Goal: Information Seeking & Learning: Check status

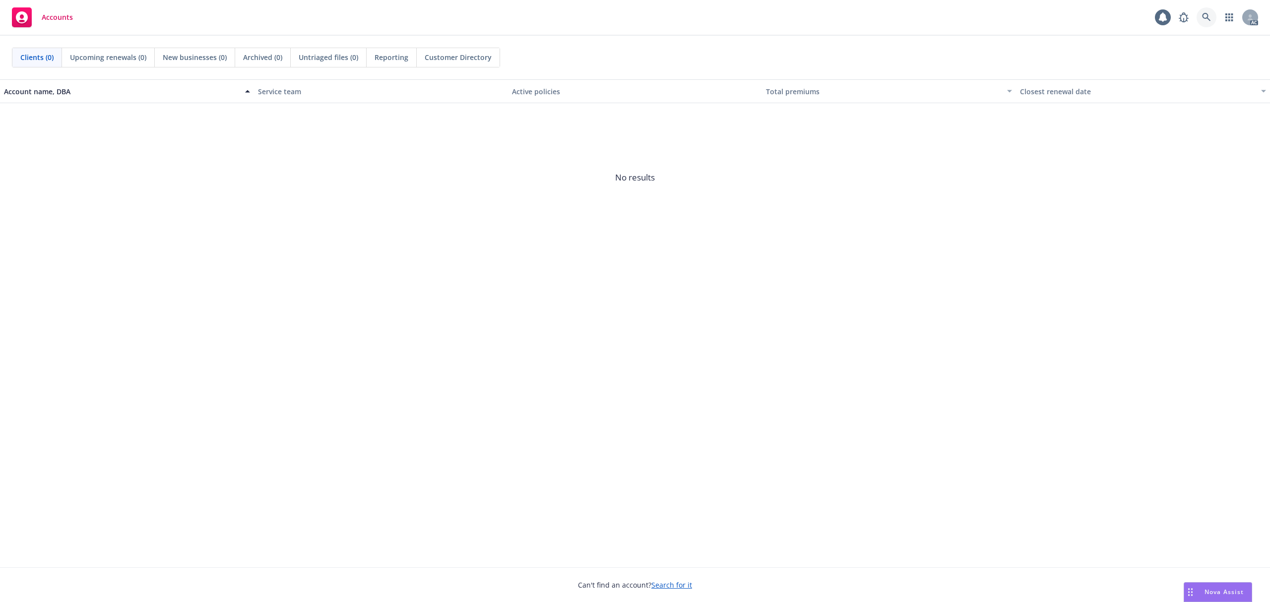
click at [1207, 26] on link at bounding box center [1207, 17] width 20 height 20
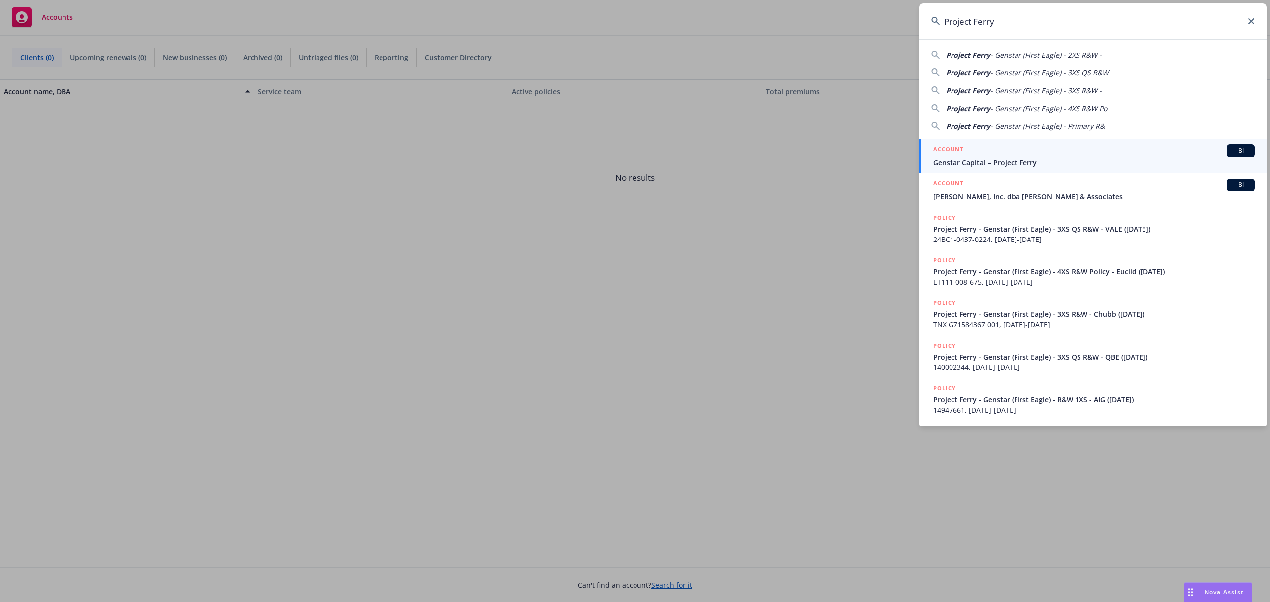
type input "Project Ferry"
click at [1030, 155] on div "ACCOUNT BI" at bounding box center [1093, 150] width 321 height 13
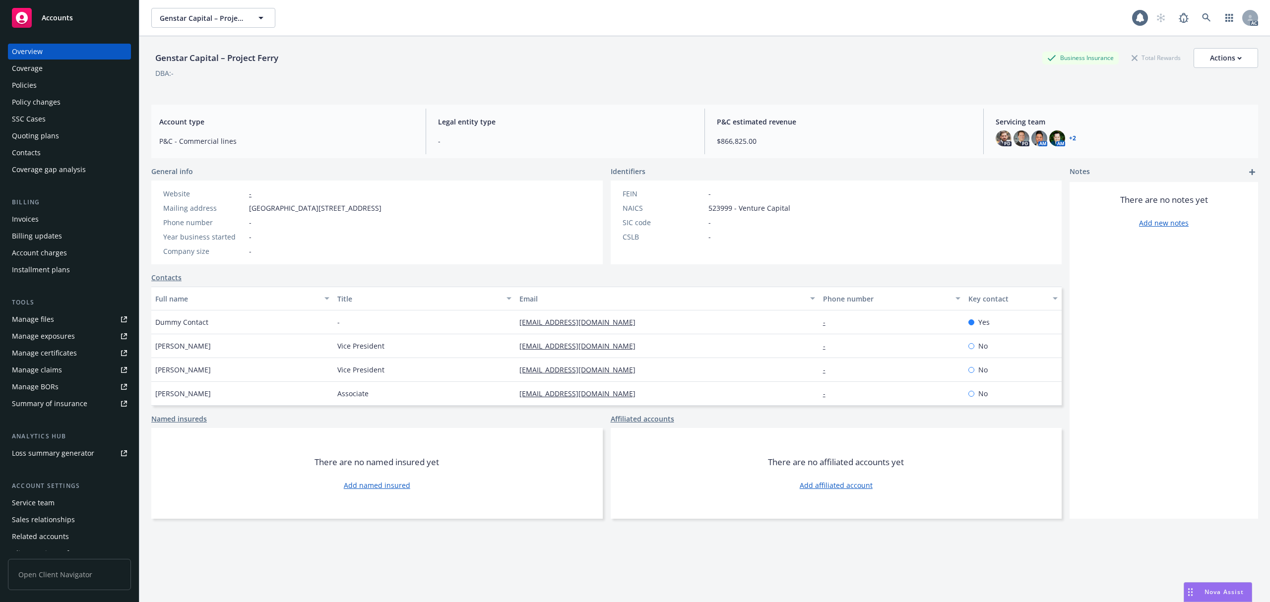
click at [52, 252] on div "Account charges" at bounding box center [39, 253] width 55 height 16
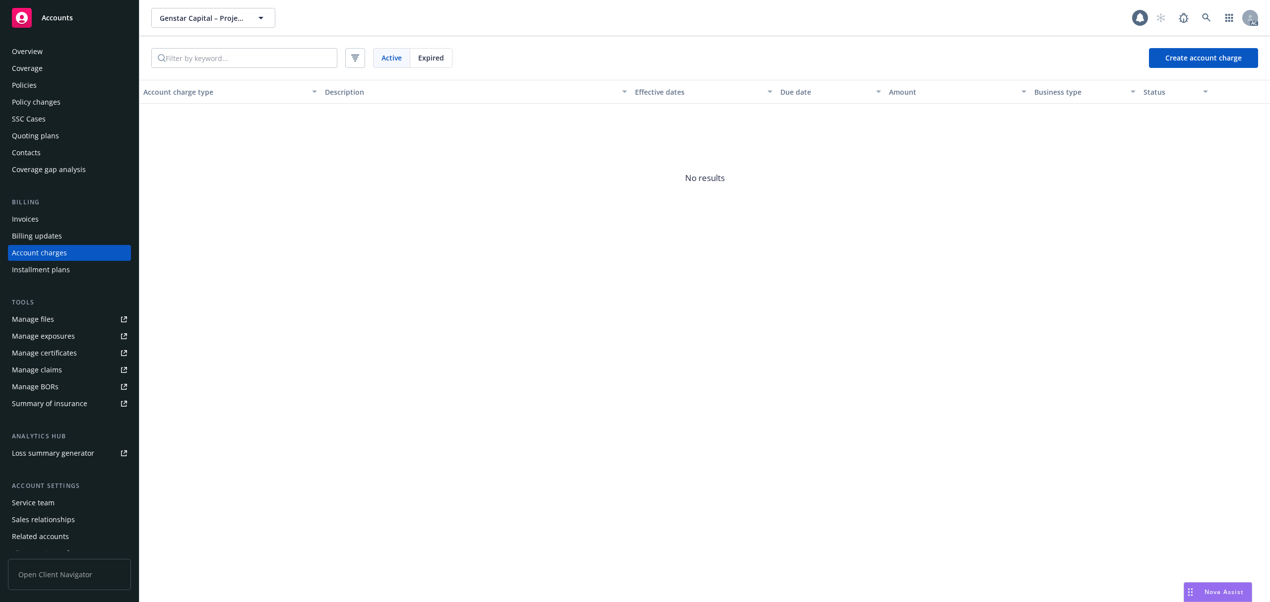
click at [51, 221] on div "Invoices" at bounding box center [69, 219] width 115 height 16
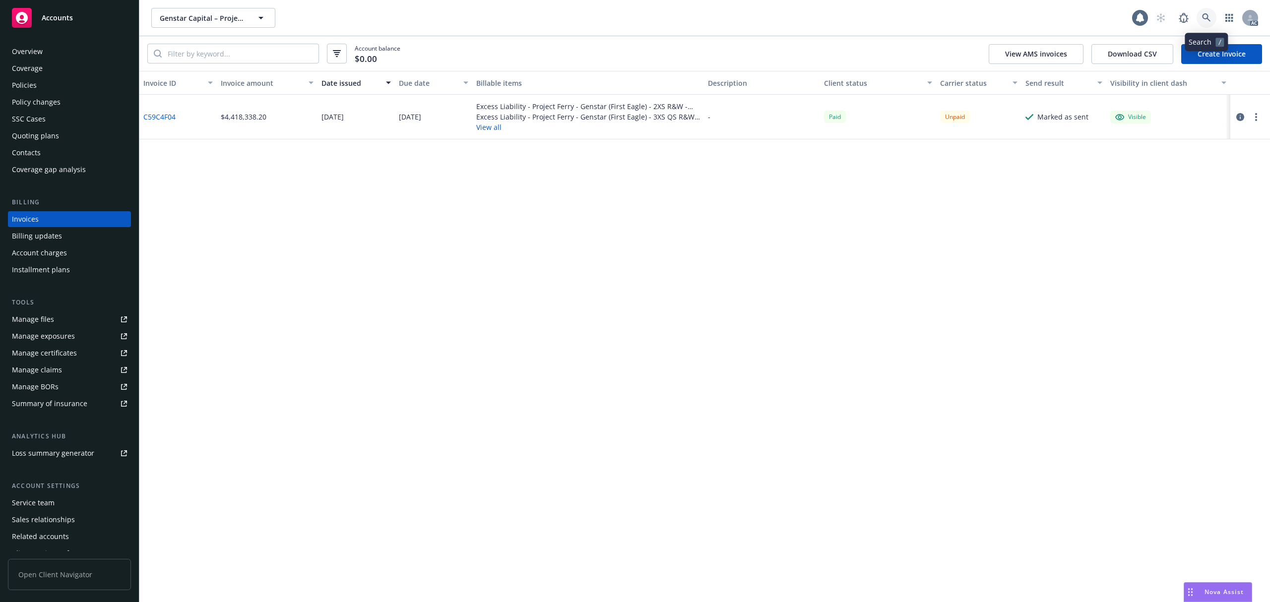
click at [1208, 20] on icon at bounding box center [1206, 17] width 9 height 9
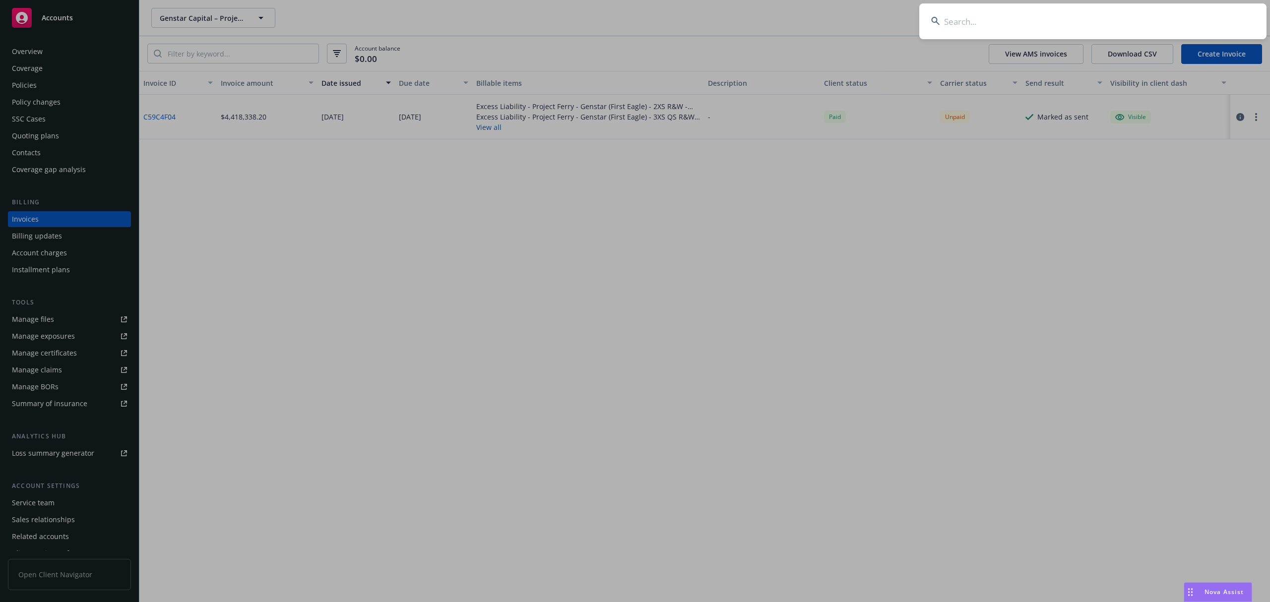
type input "Project Acclerate"
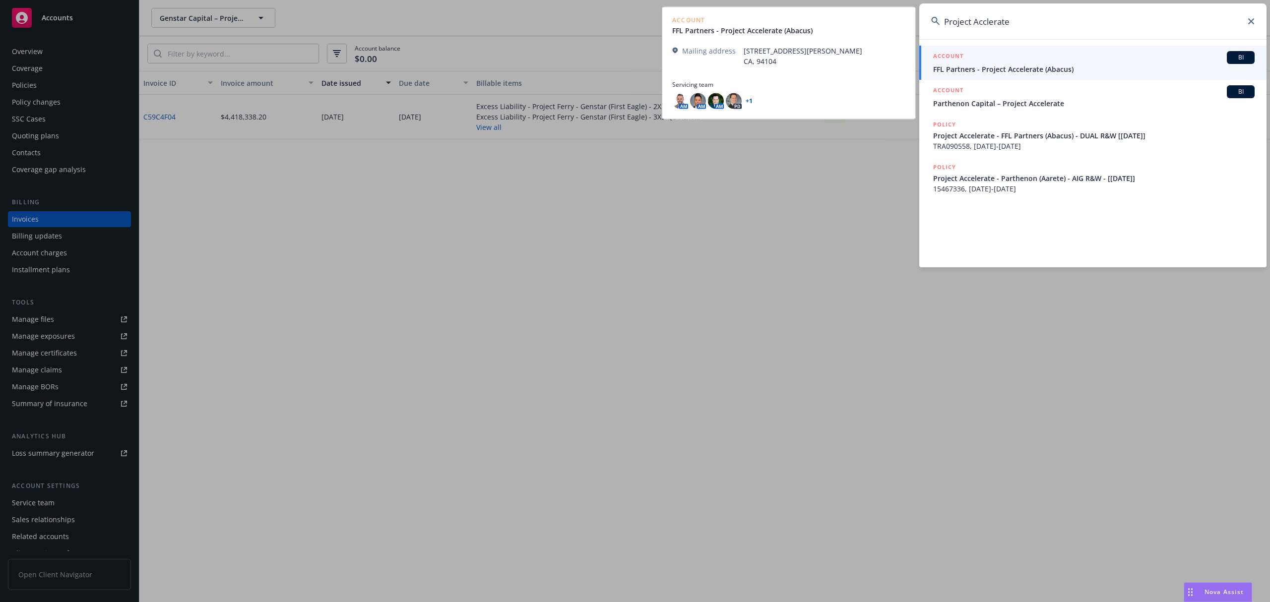
click at [995, 71] on span "FFL Partners - Project Accelerate (Abacus)" at bounding box center [1093, 69] width 321 height 10
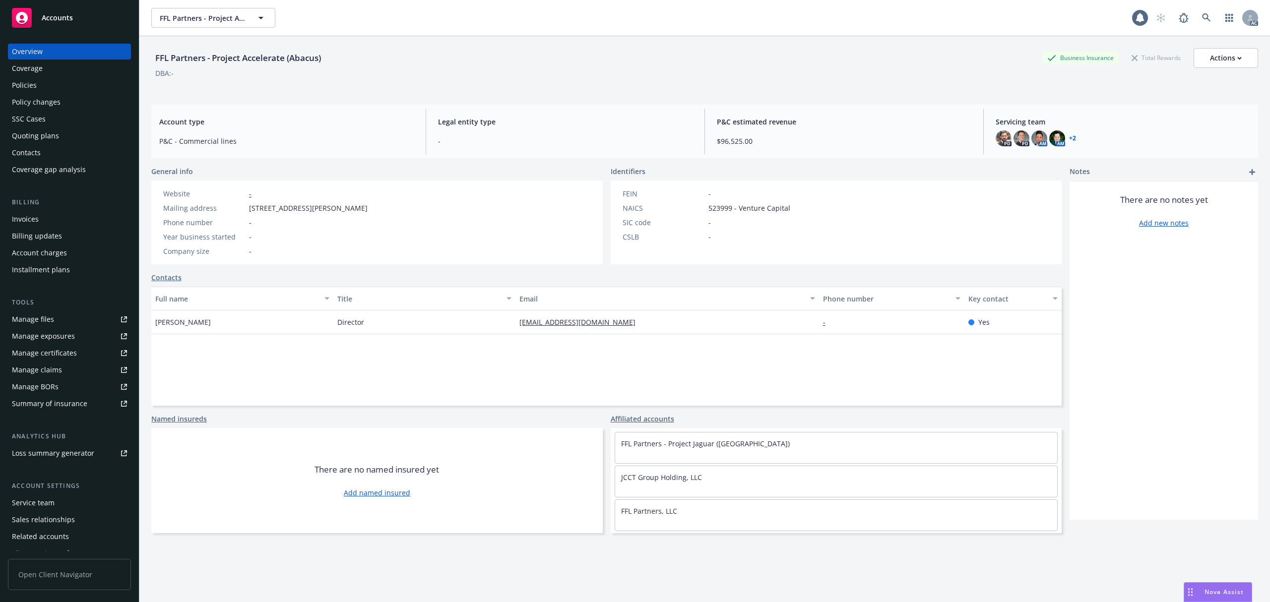
click at [62, 257] on div "Account charges" at bounding box center [39, 253] width 55 height 16
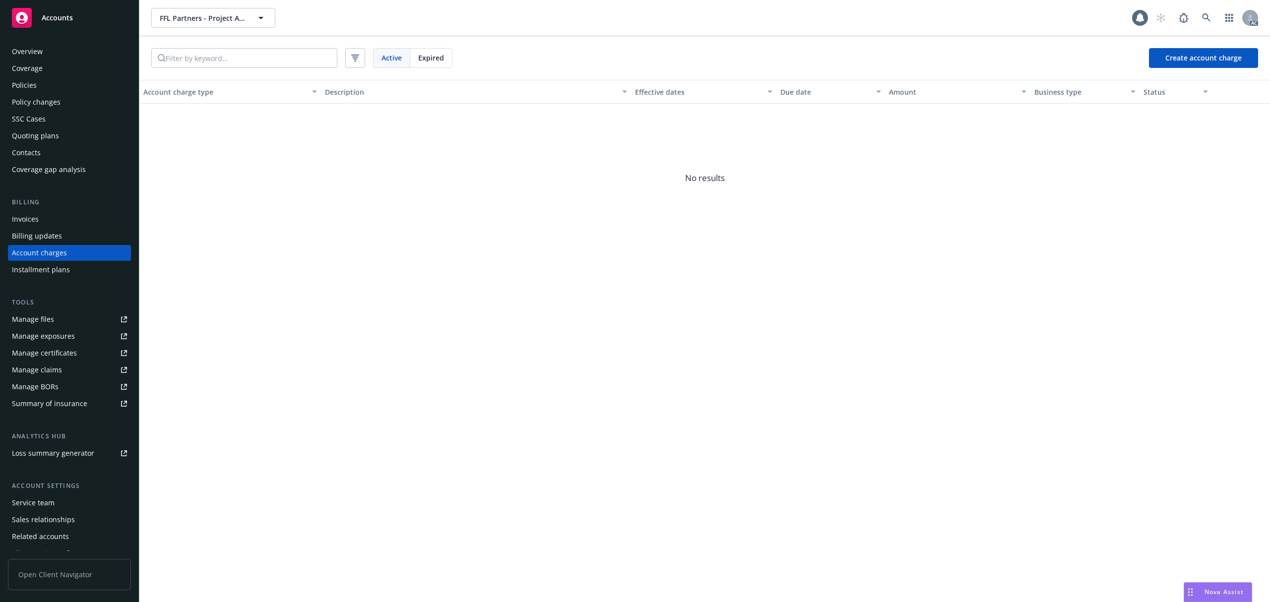
click at [64, 222] on div "Invoices" at bounding box center [69, 219] width 115 height 16
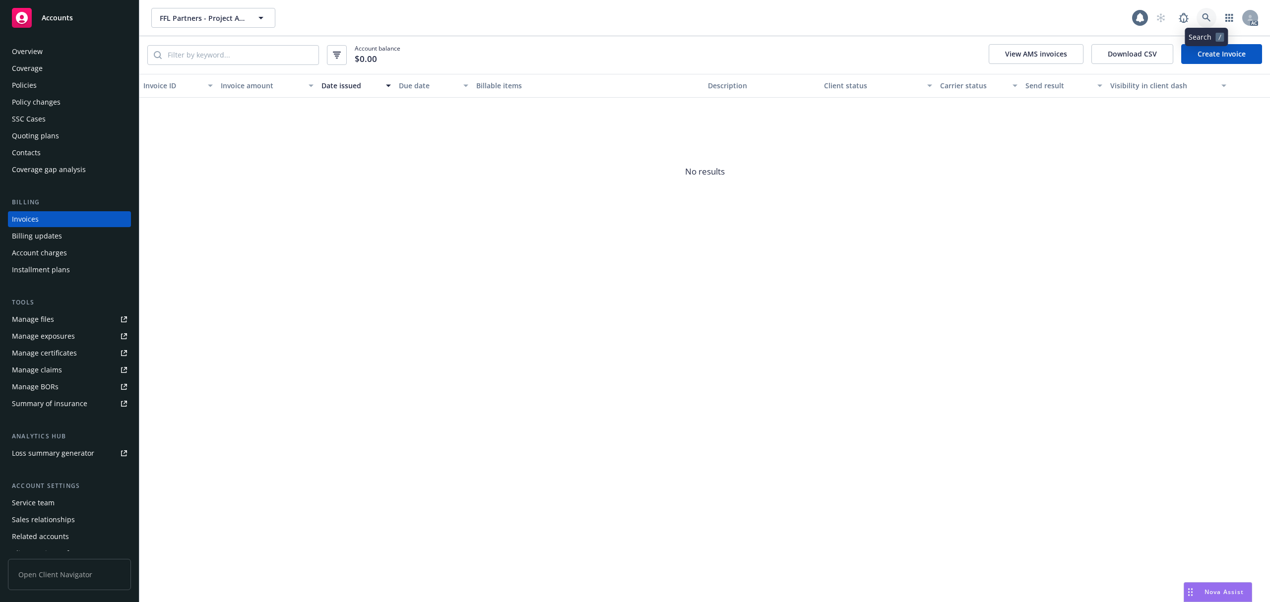
click at [1202, 19] on icon at bounding box center [1206, 17] width 9 height 9
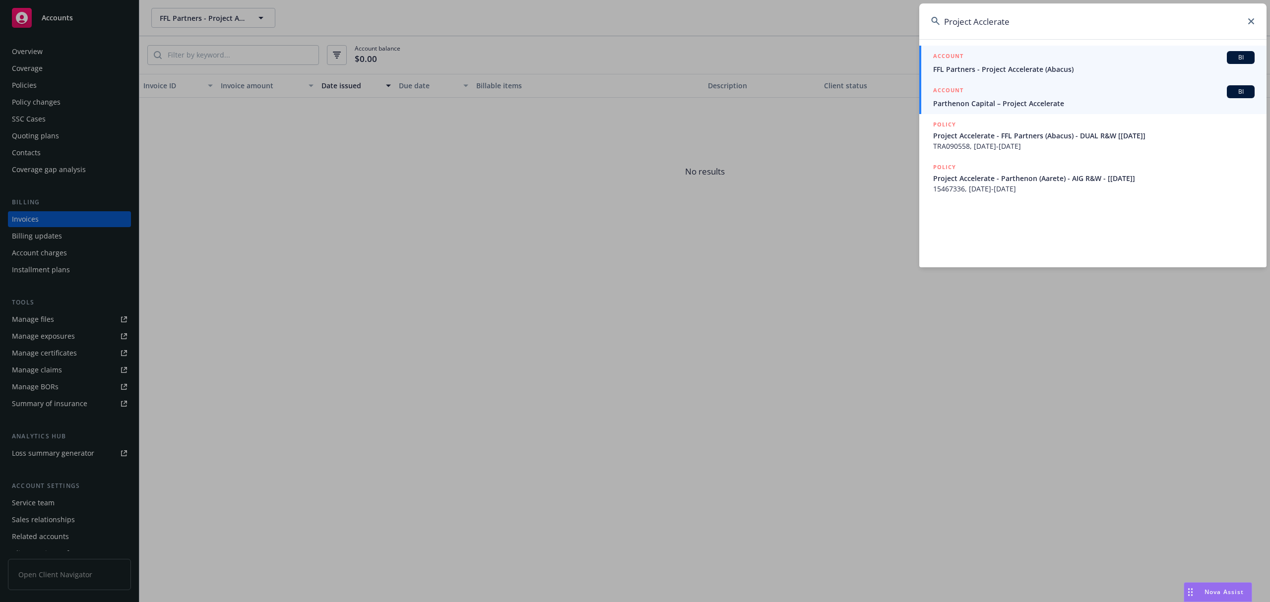
type input "Project Acclerate"
click at [1021, 108] on span "Parthenon Capital – Project Accelerate" at bounding box center [1093, 103] width 321 height 10
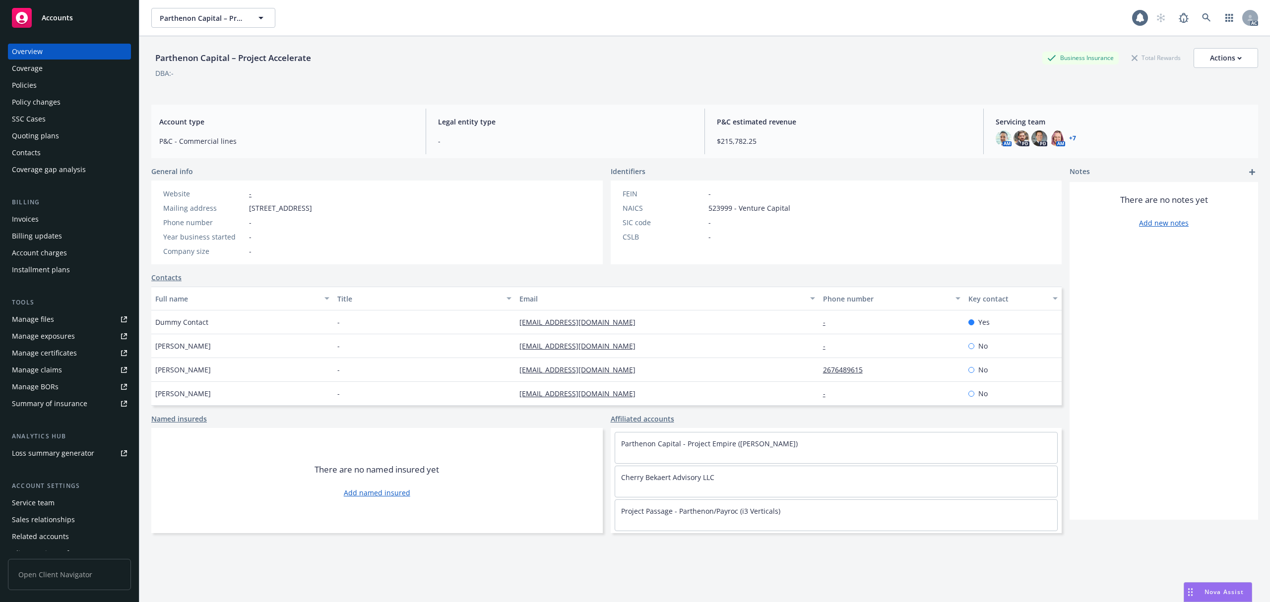
click at [51, 251] on div "Account charges" at bounding box center [39, 253] width 55 height 16
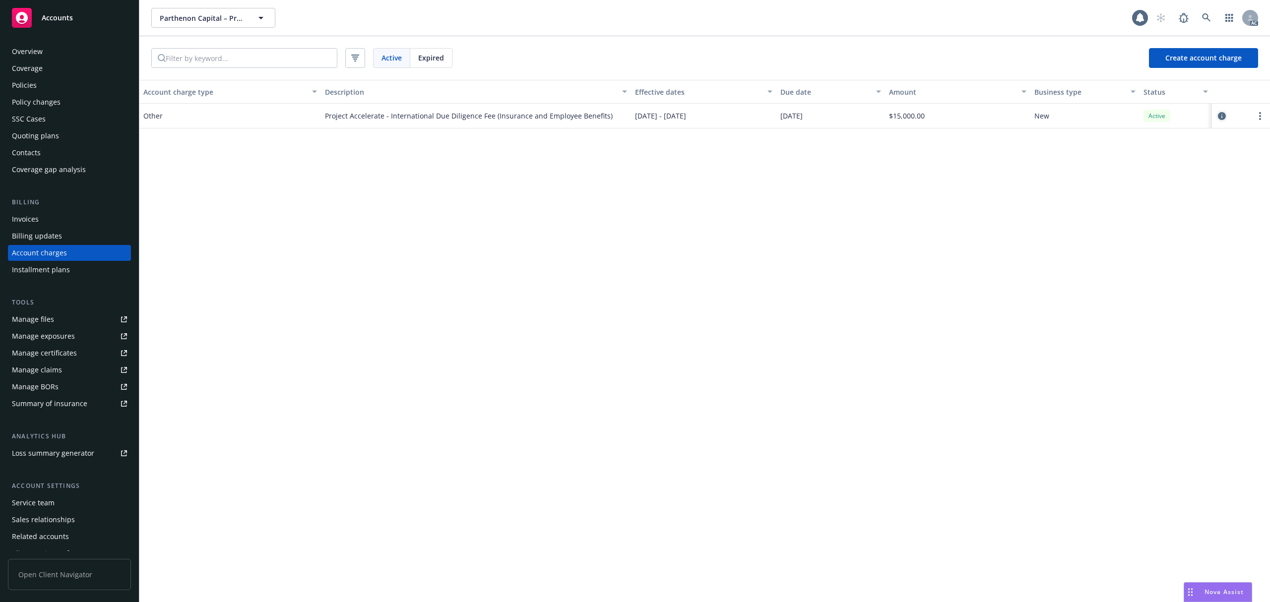
click at [1222, 114] on icon "circleInformation" at bounding box center [1222, 116] width 8 height 8
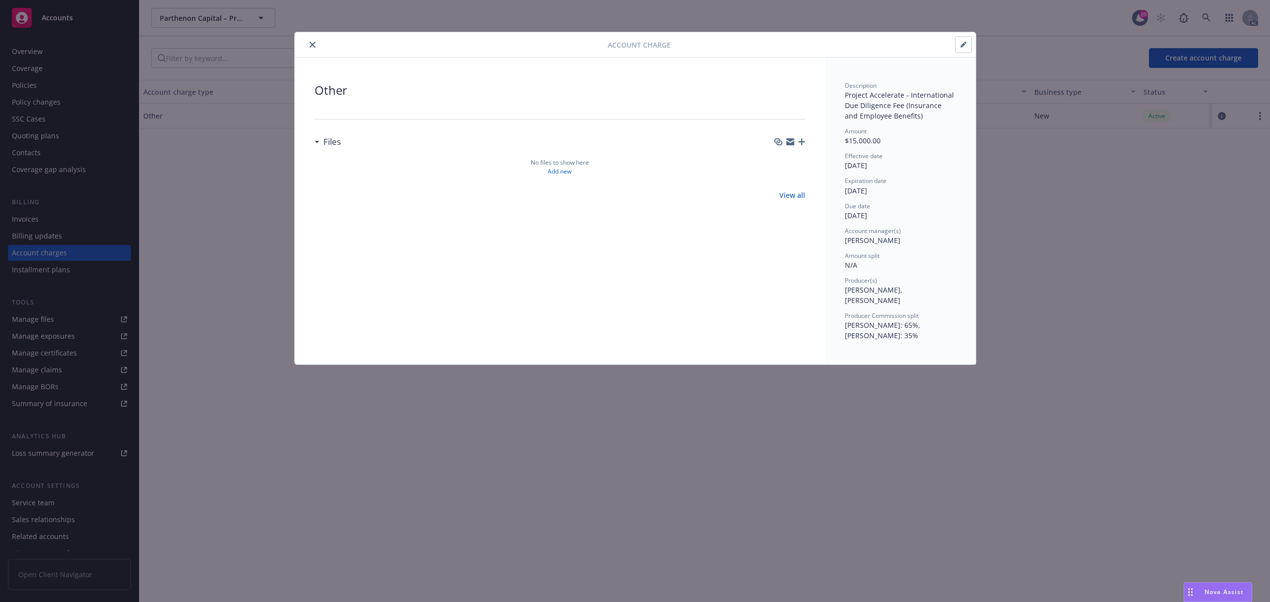
click at [967, 50] on button "button" at bounding box center [964, 45] width 16 height 16
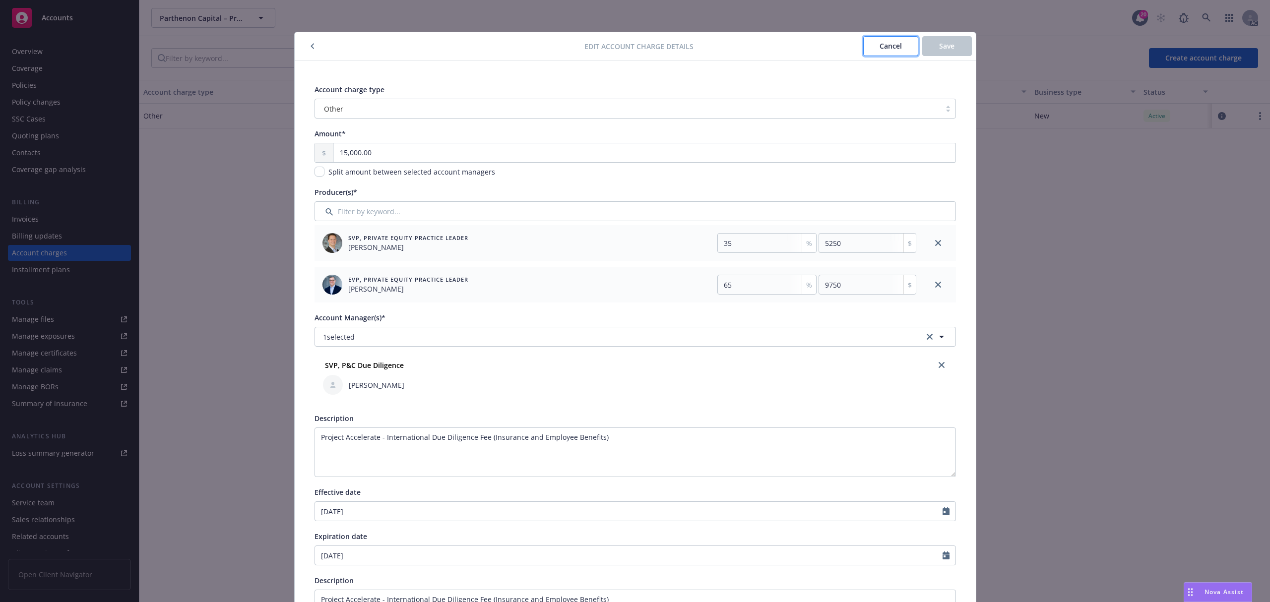
click at [880, 45] on span "Cancel" at bounding box center [891, 45] width 22 height 9
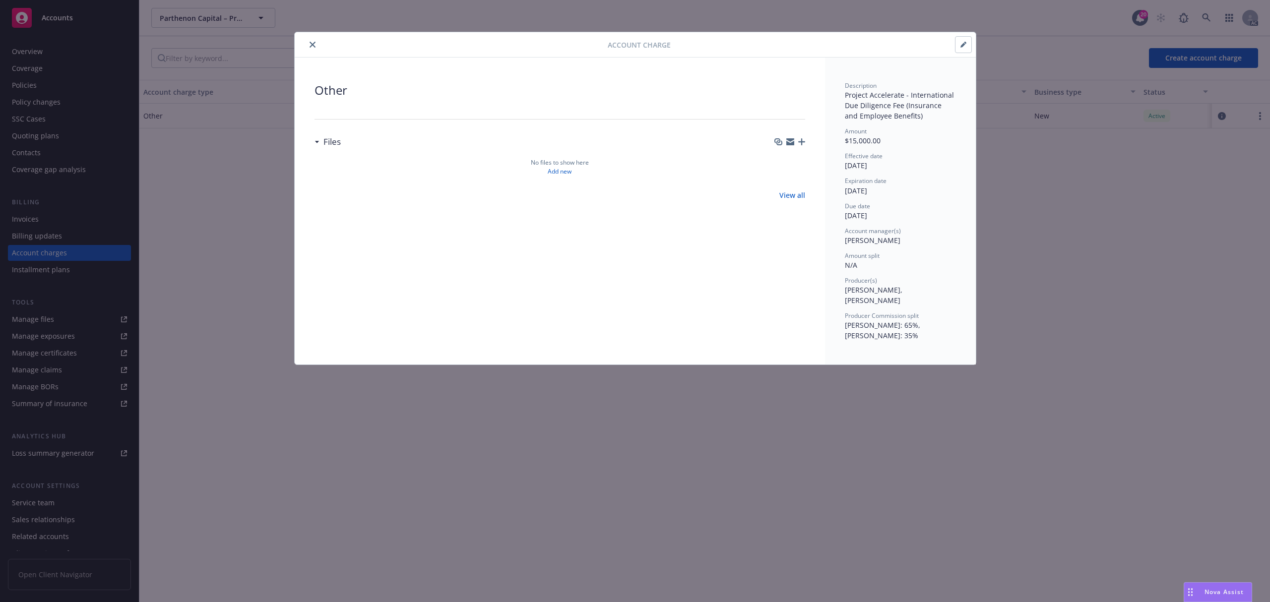
click at [316, 46] on button "close" at bounding box center [313, 45] width 12 height 12
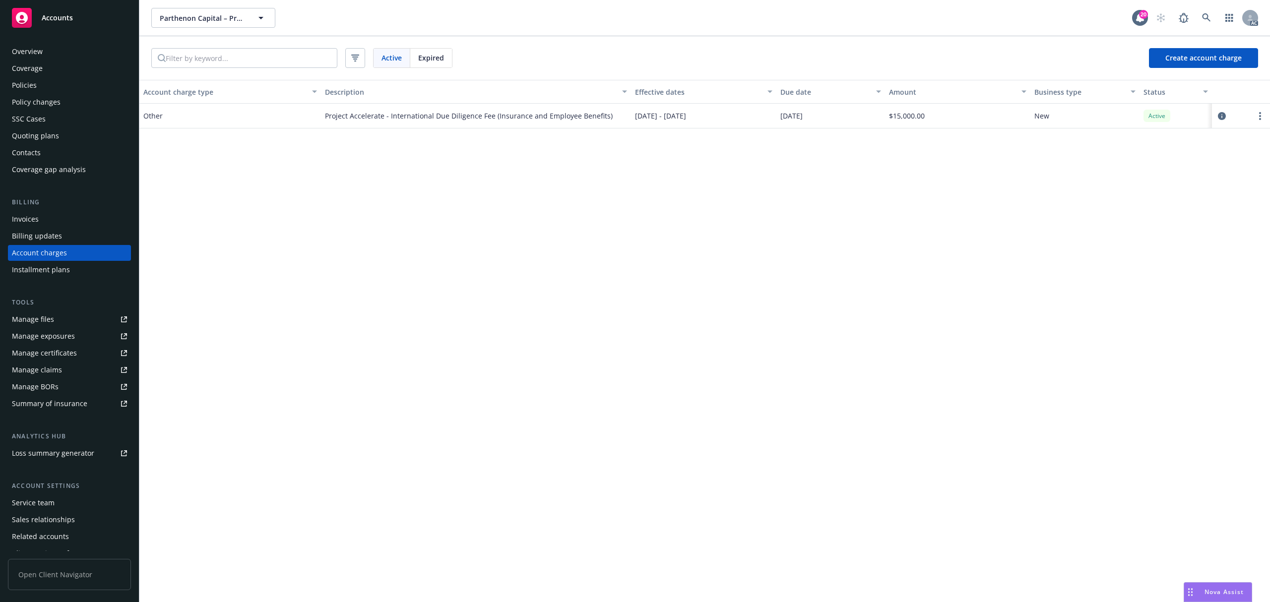
click at [64, 507] on div "Service team" at bounding box center [69, 503] width 115 height 16
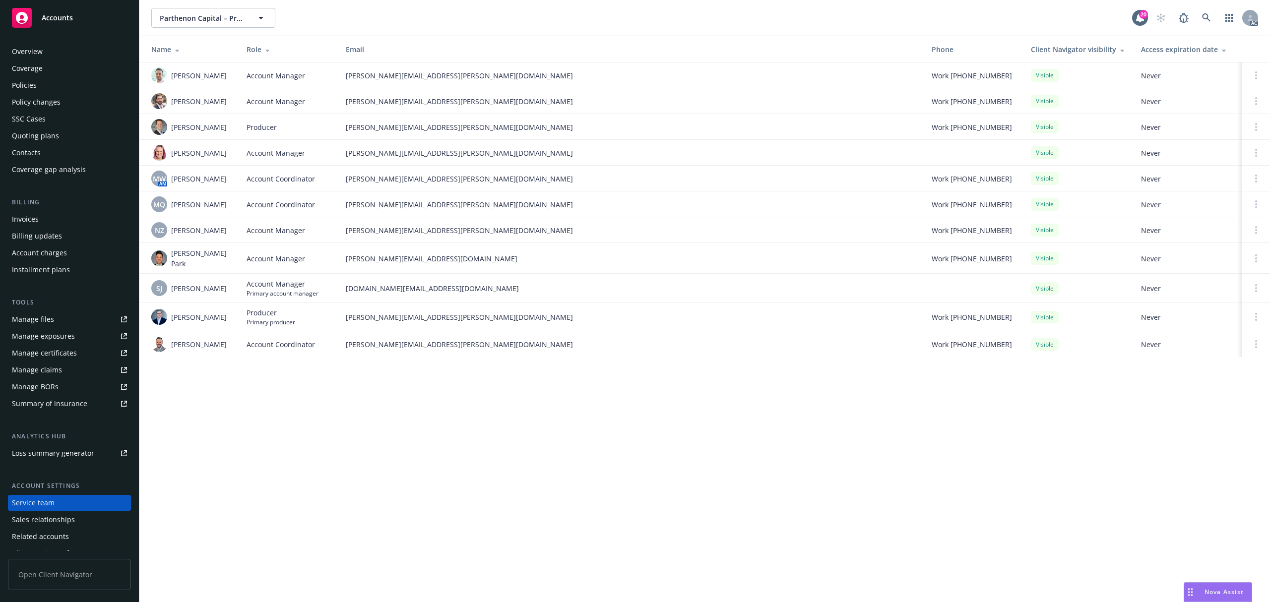
scroll to position [27, 0]
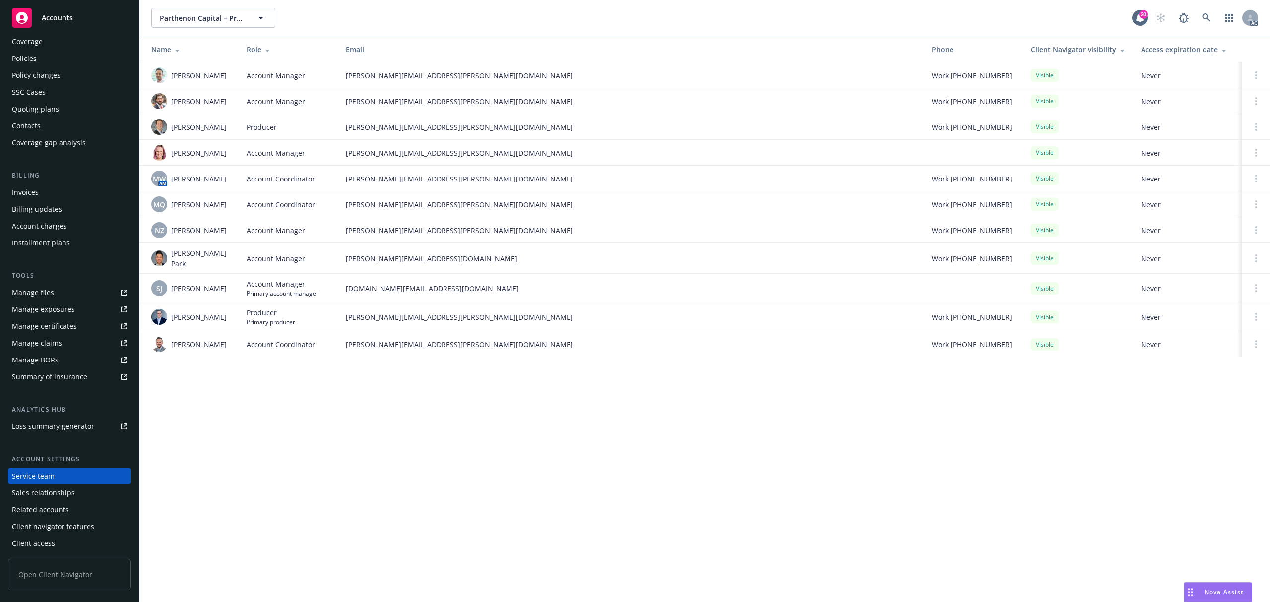
click at [58, 225] on div "Account charges" at bounding box center [39, 226] width 55 height 16
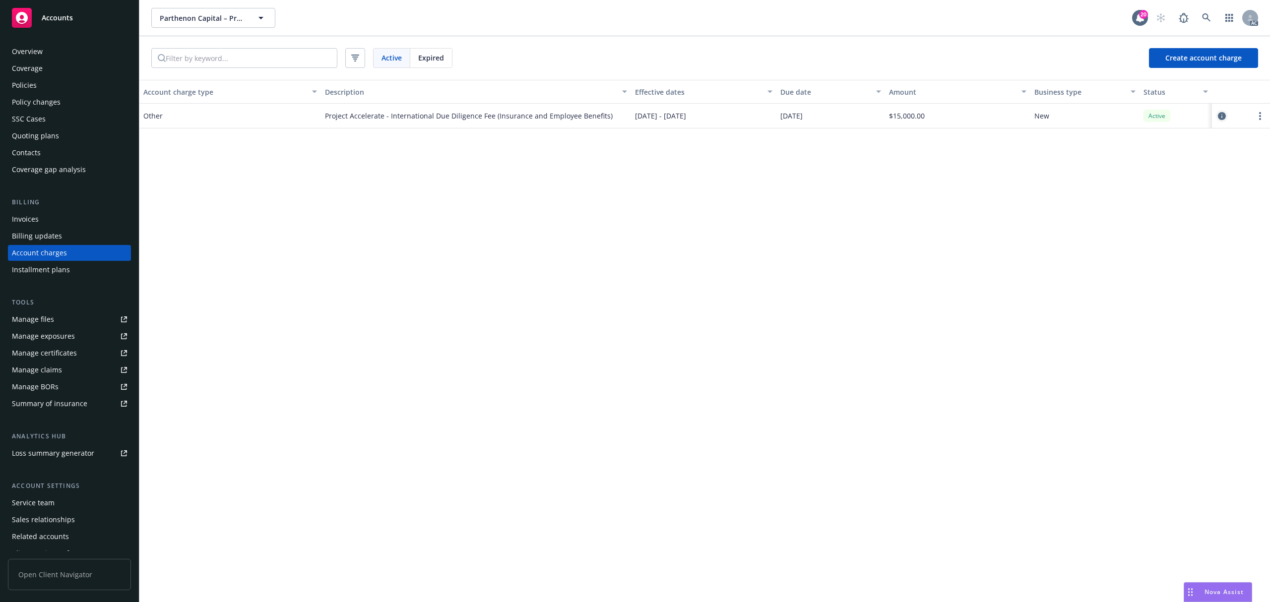
click at [1218, 118] on icon "circleInformation" at bounding box center [1222, 116] width 8 height 8
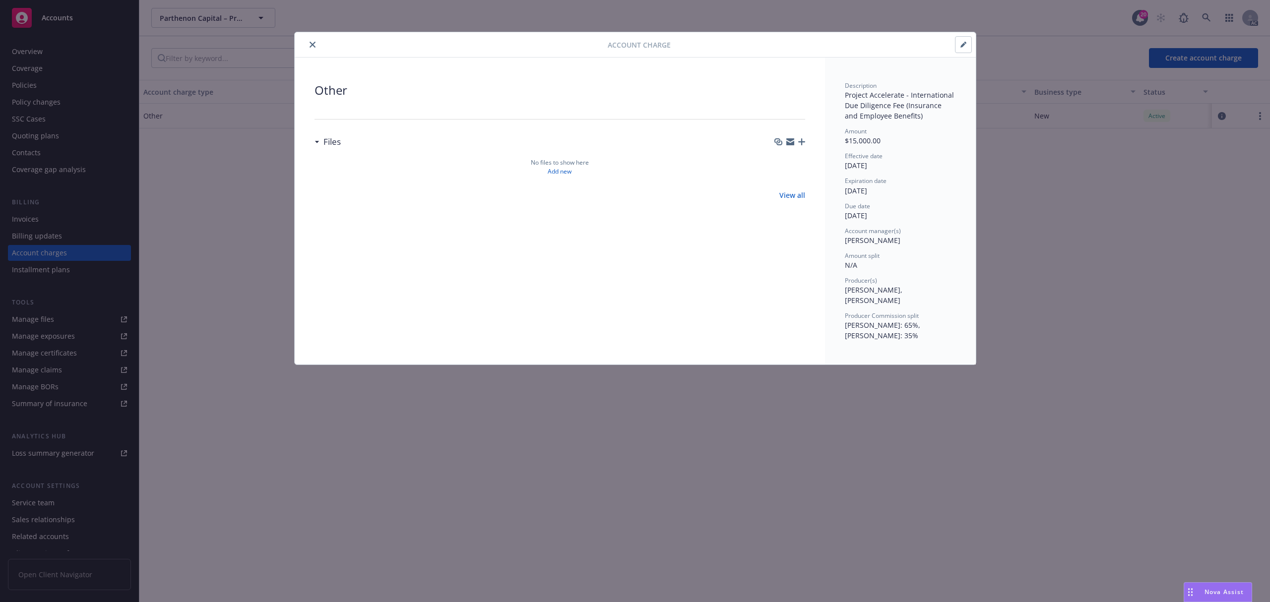
click at [959, 45] on button "button" at bounding box center [964, 45] width 16 height 16
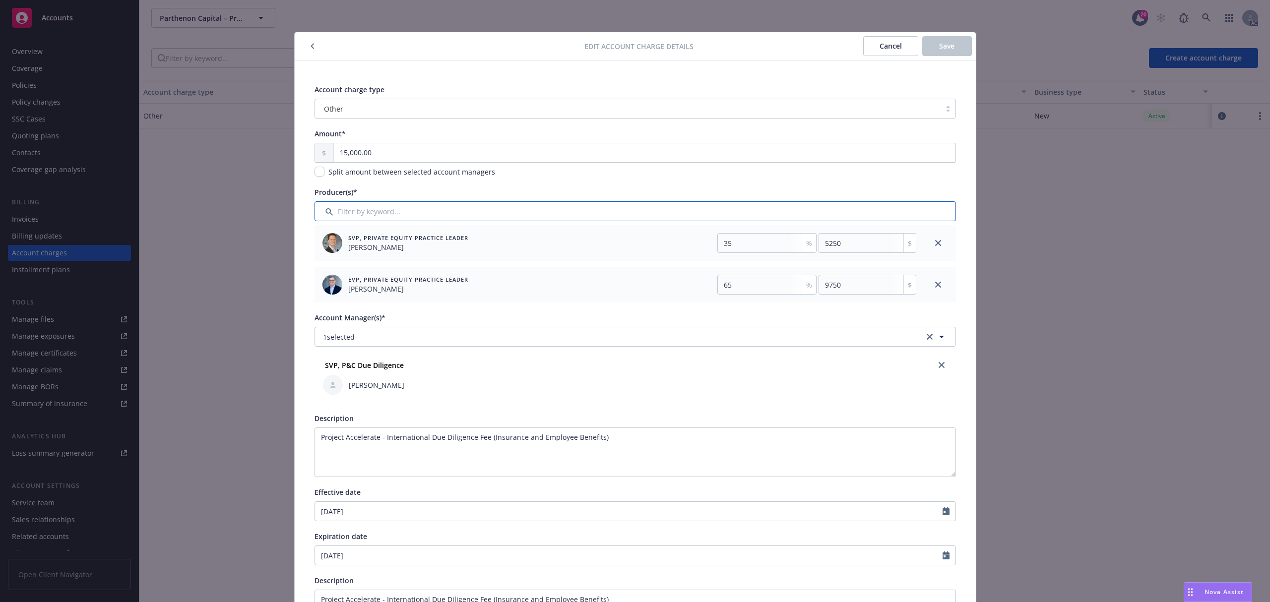
click at [355, 213] on input "Filter by keyword..." at bounding box center [635, 211] width 641 height 20
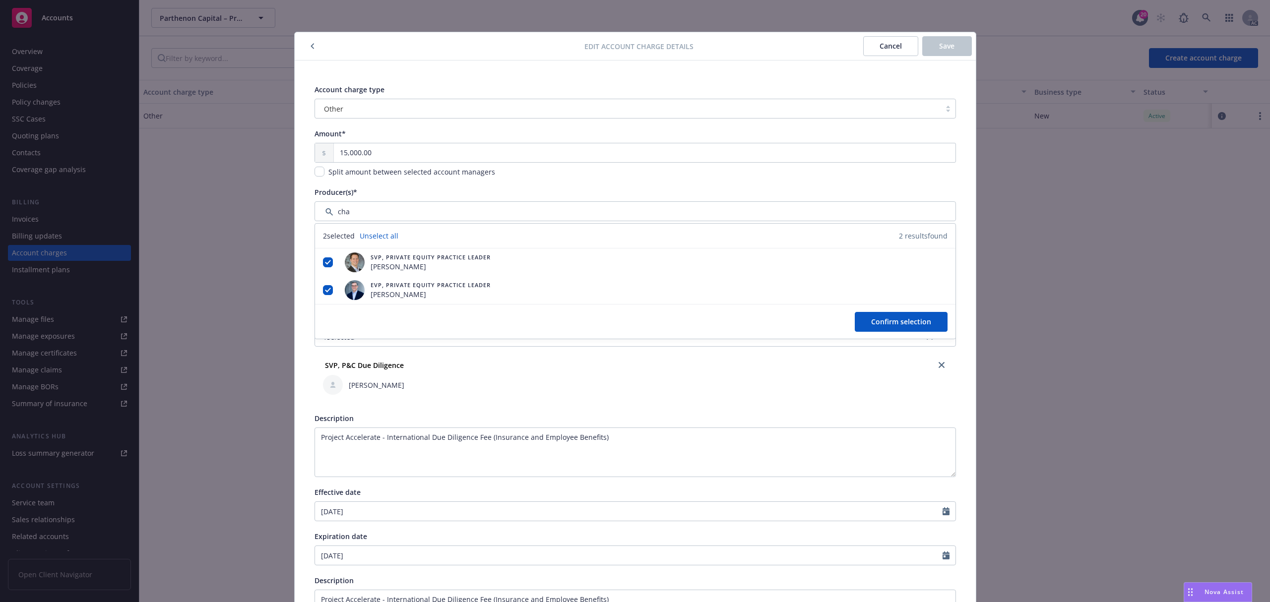
click at [563, 191] on div "Producer(s)*" at bounding box center [635, 192] width 641 height 10
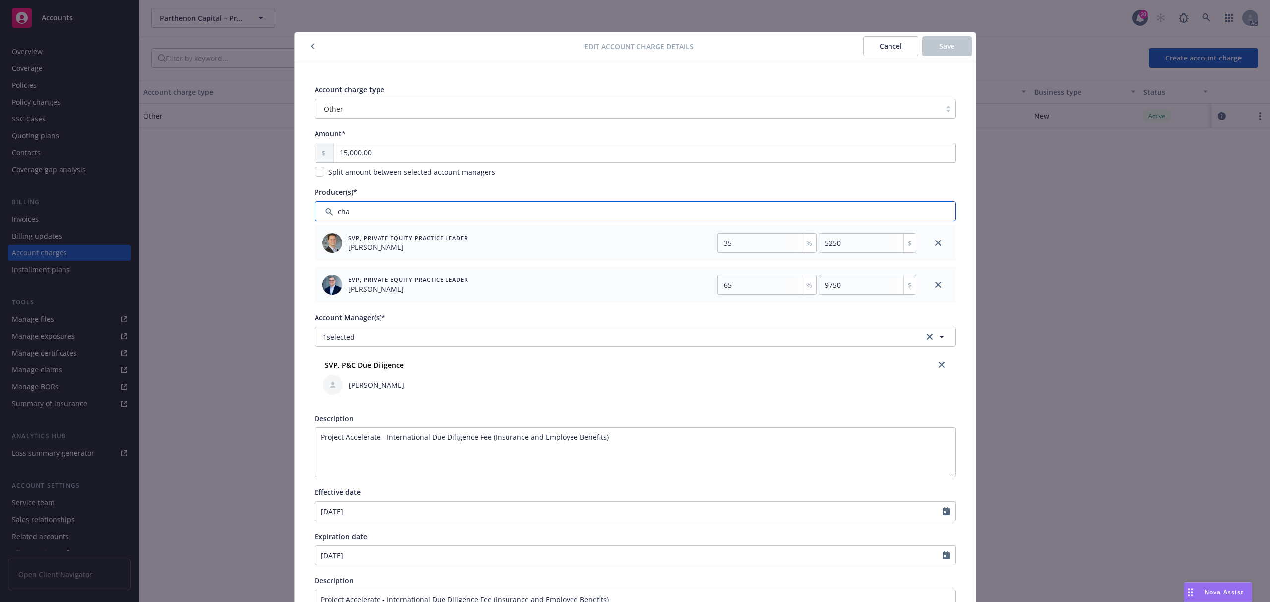
click at [548, 215] on input "Filter by keyword..." at bounding box center [635, 211] width 641 height 20
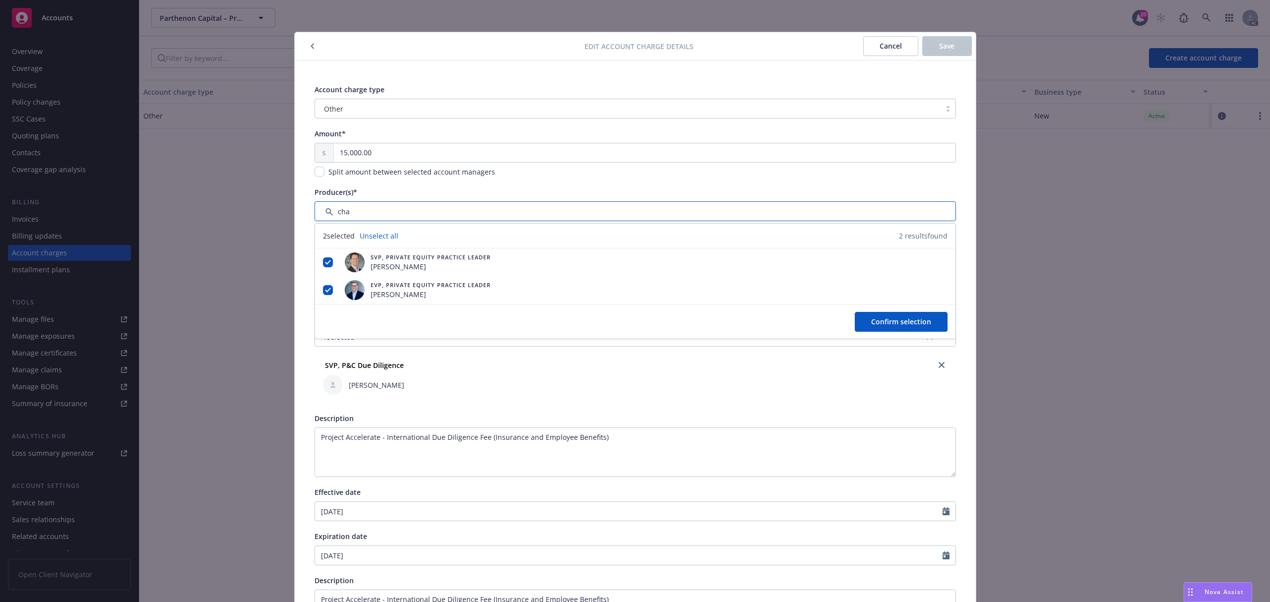
drag, startPoint x: 548, startPoint y: 215, endPoint x: 309, endPoint y: 206, distance: 239.8
click at [315, 206] on input "Filter by keyword..." at bounding box center [635, 211] width 641 height 20
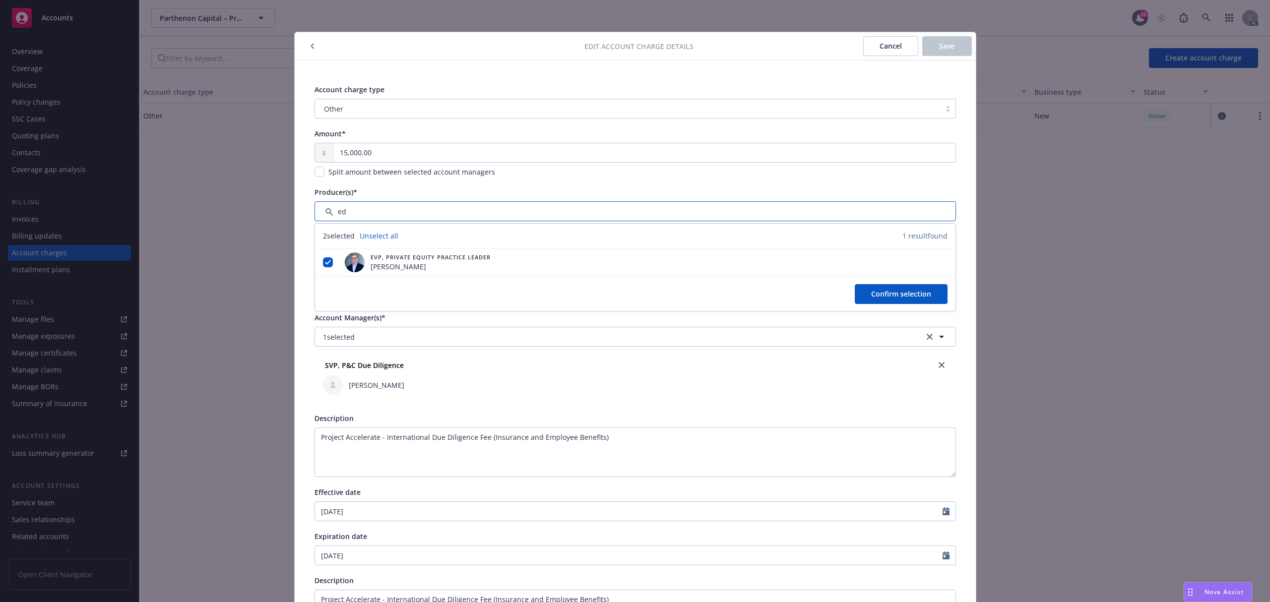
type input "ed"
click at [295, 223] on div "Account charge type Other Amount* 15,000.00 Split amount between selected accou…" at bounding box center [635, 428] width 681 height 735
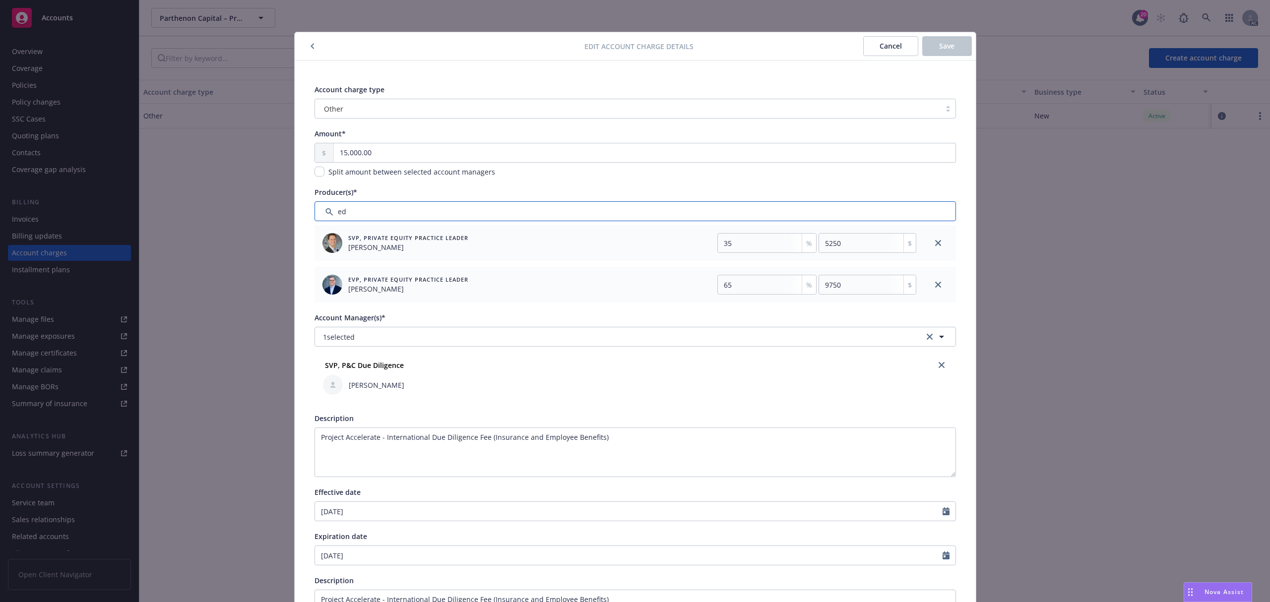
click at [395, 211] on input "Filter by keyword..." at bounding box center [635, 211] width 641 height 20
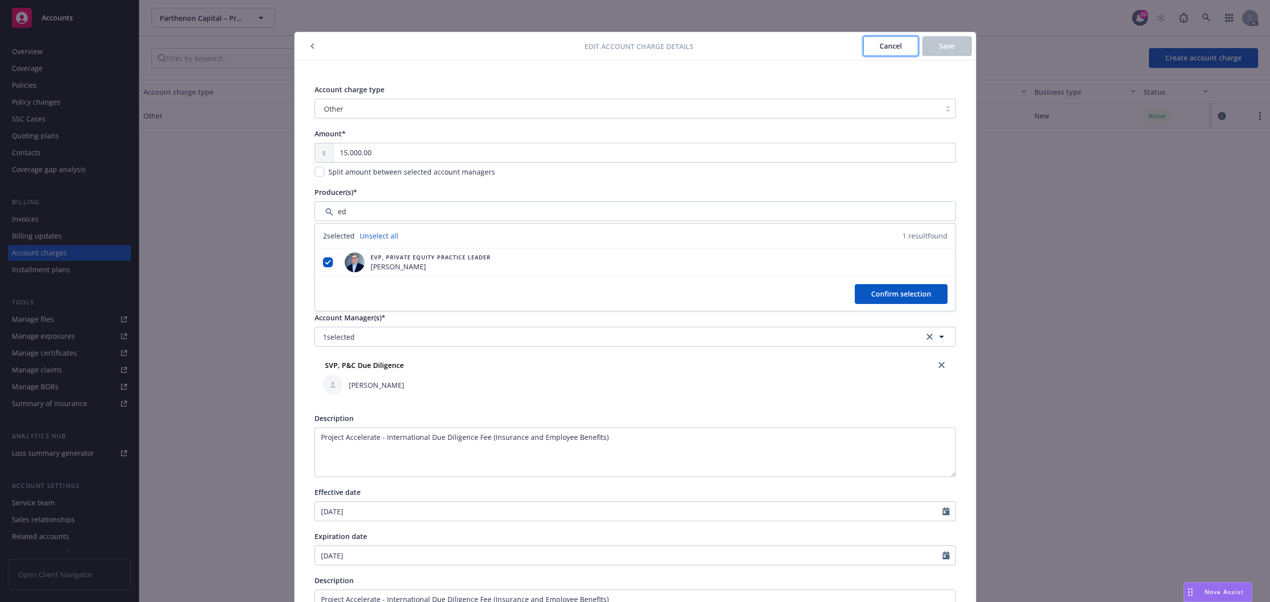
click at [894, 55] on button "Cancel" at bounding box center [890, 46] width 55 height 20
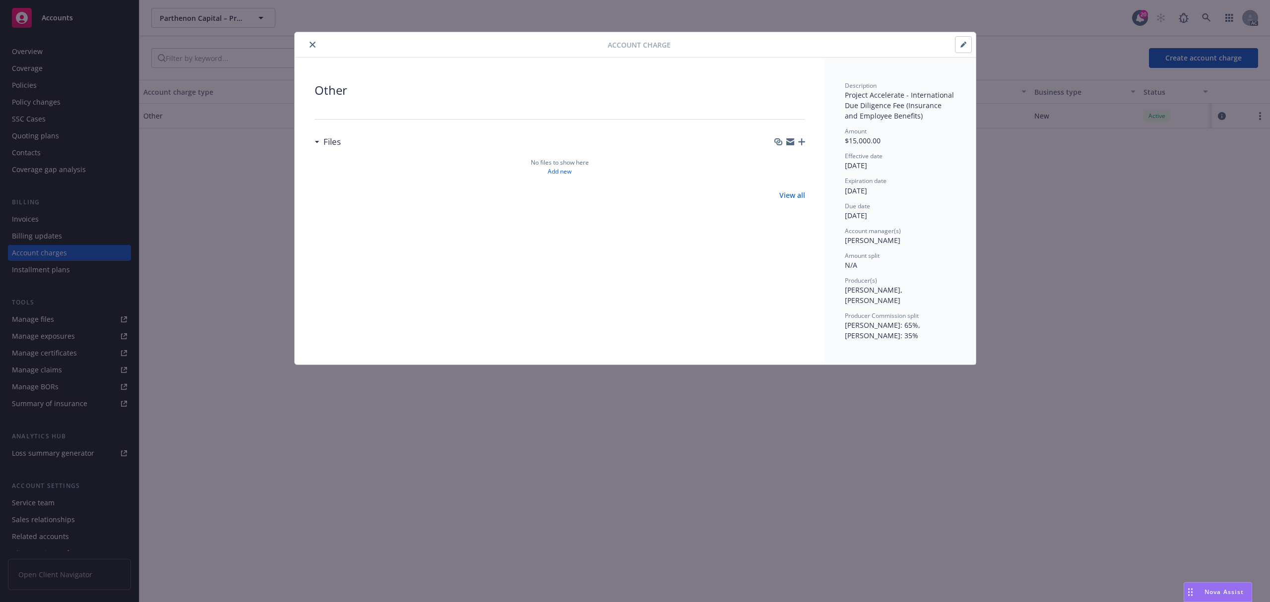
click at [965, 44] on icon "button" at bounding box center [965, 43] width 2 height 2
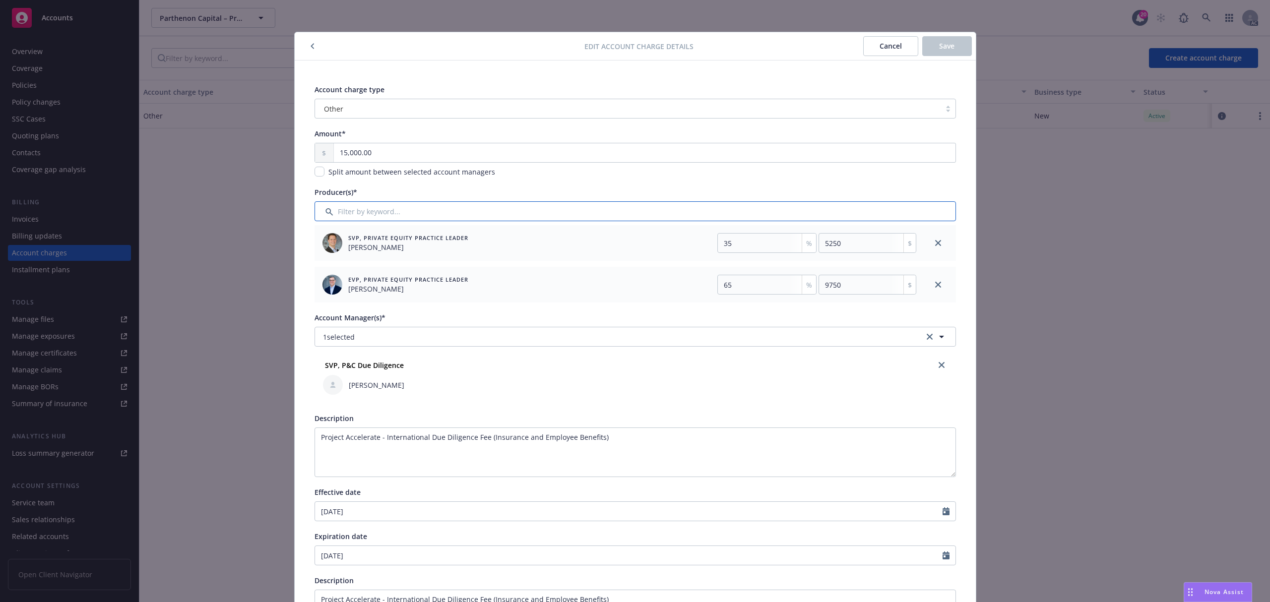
click at [442, 213] on input "Filter by keyword..." at bounding box center [635, 211] width 641 height 20
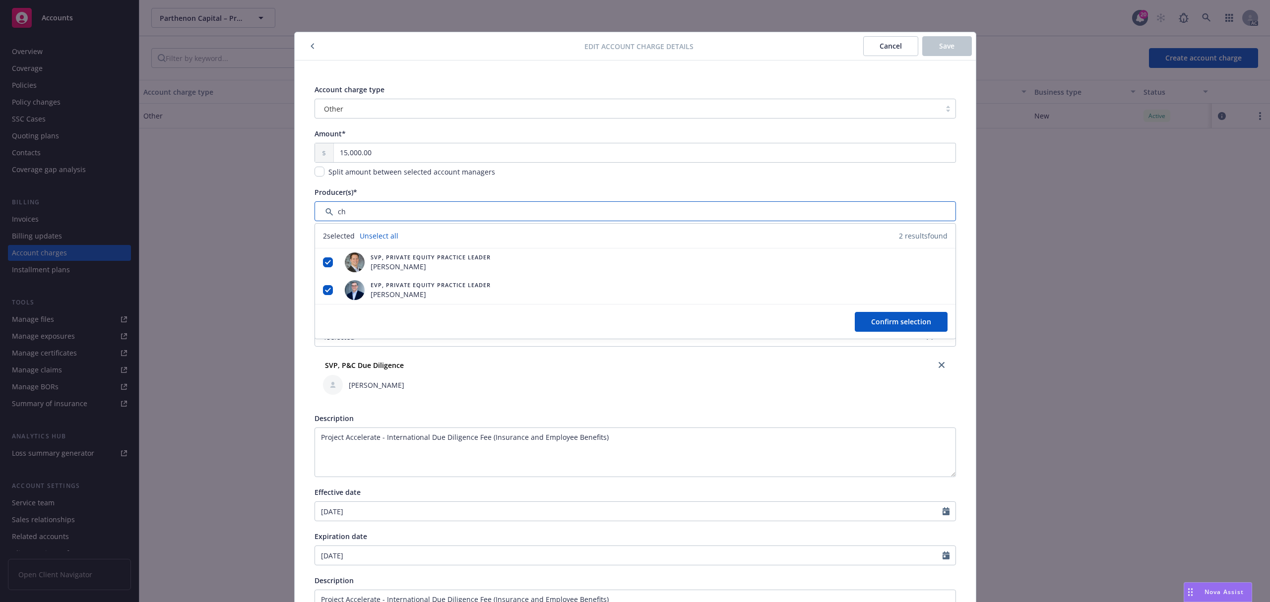
type input "cha"
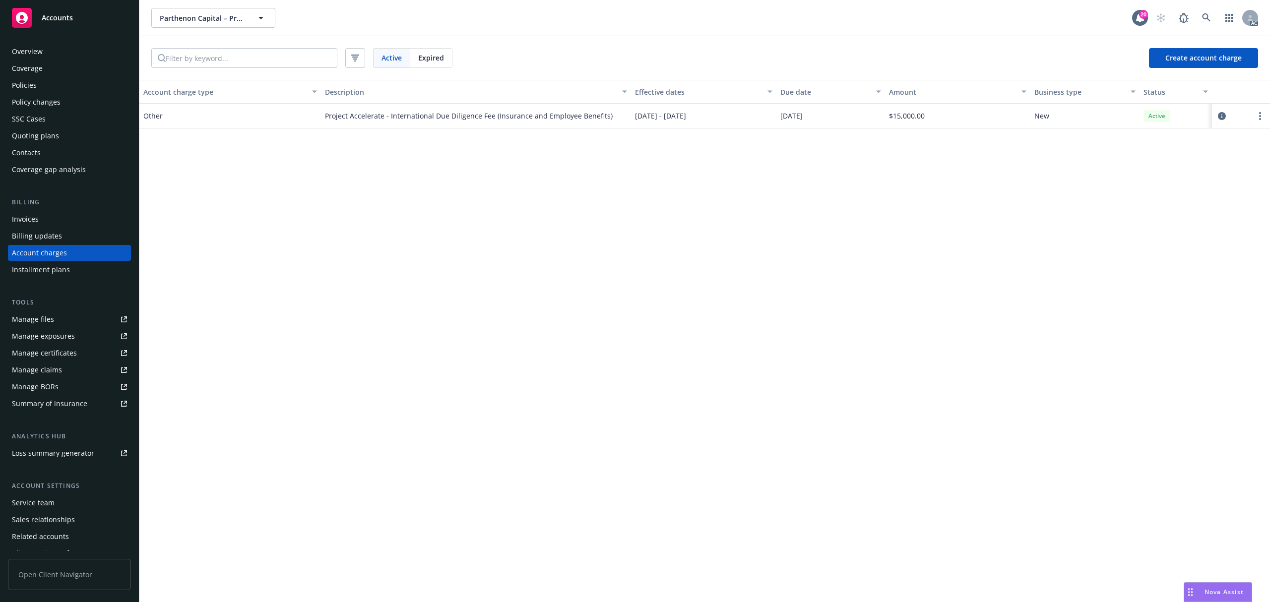
click at [52, 501] on div "Service team" at bounding box center [33, 503] width 43 height 16
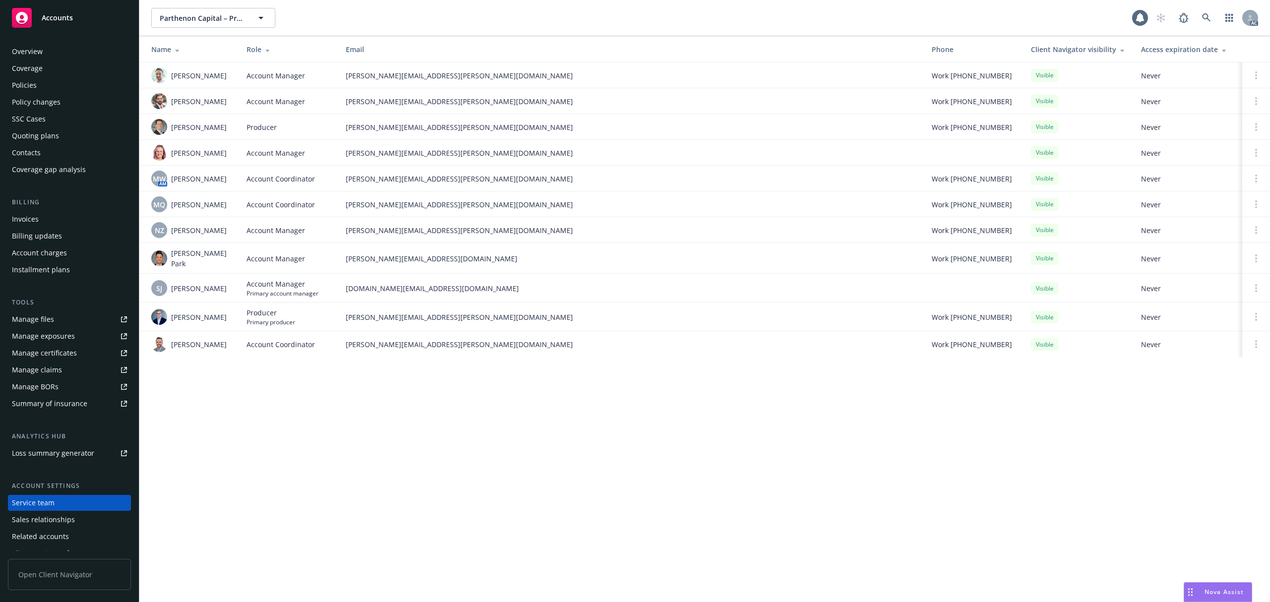
scroll to position [27, 0]
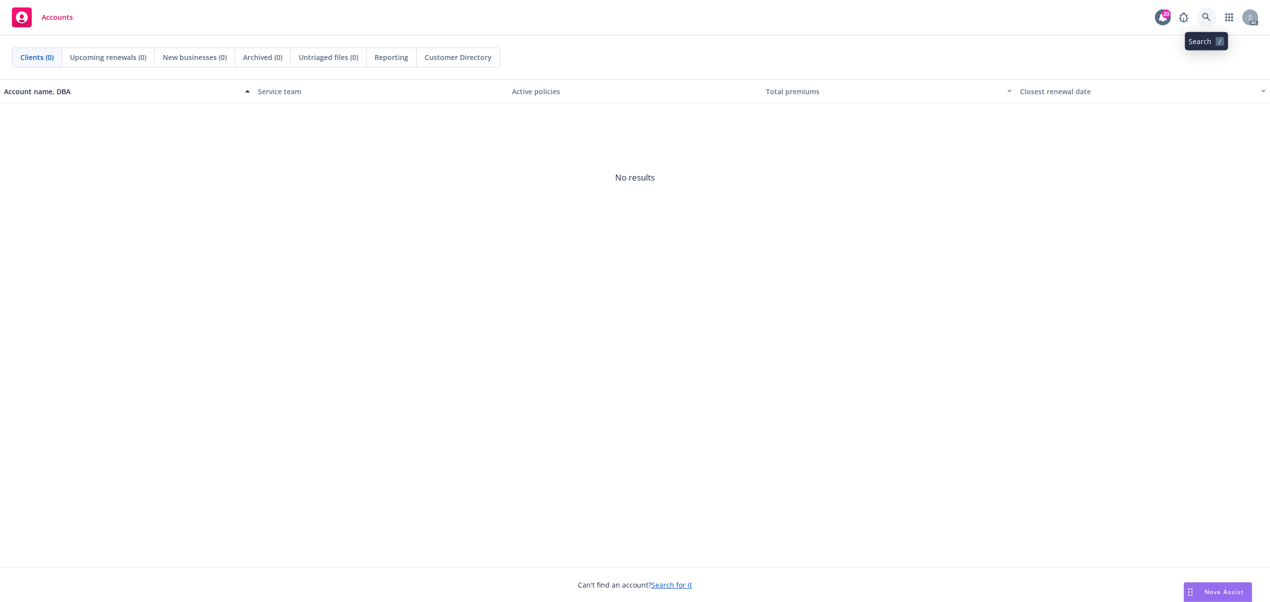
click at [1203, 24] on link at bounding box center [1207, 17] width 20 height 20
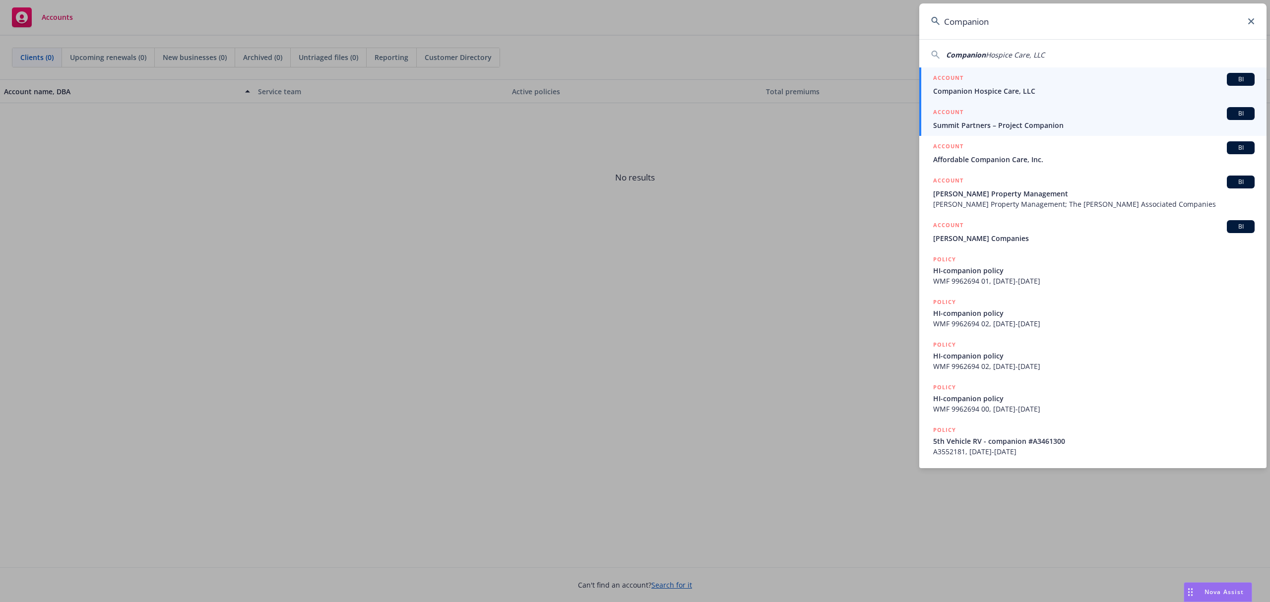
type input "Companion"
click at [1042, 116] on div "ACCOUNT BI" at bounding box center [1093, 113] width 321 height 13
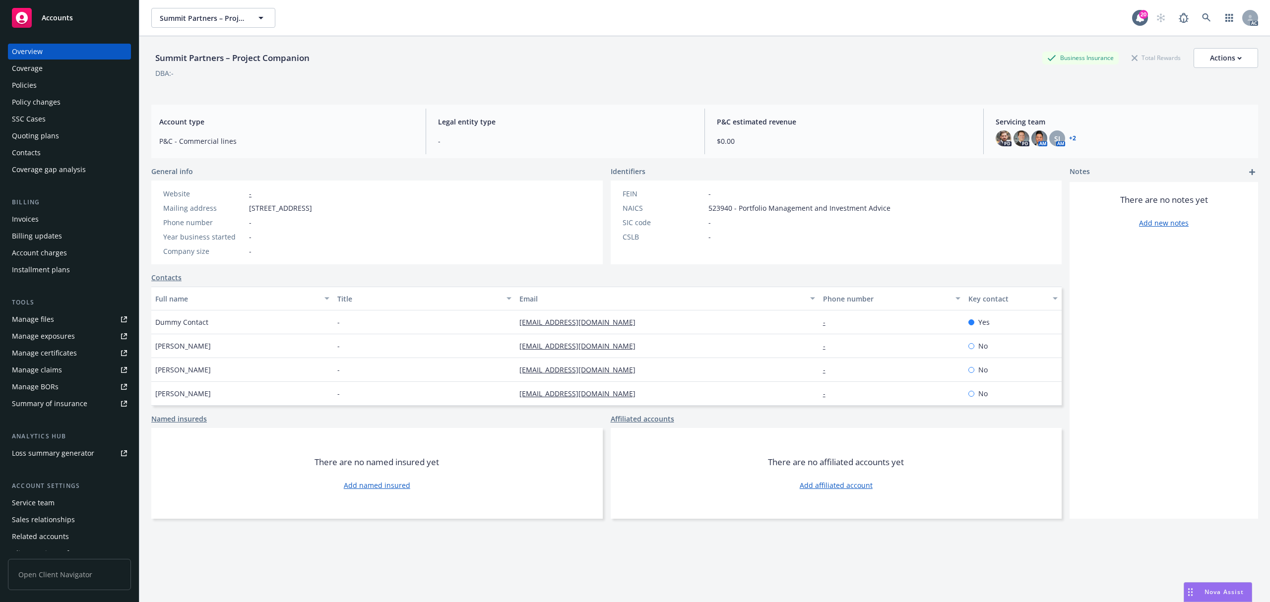
click at [50, 251] on div "Account charges" at bounding box center [39, 253] width 55 height 16
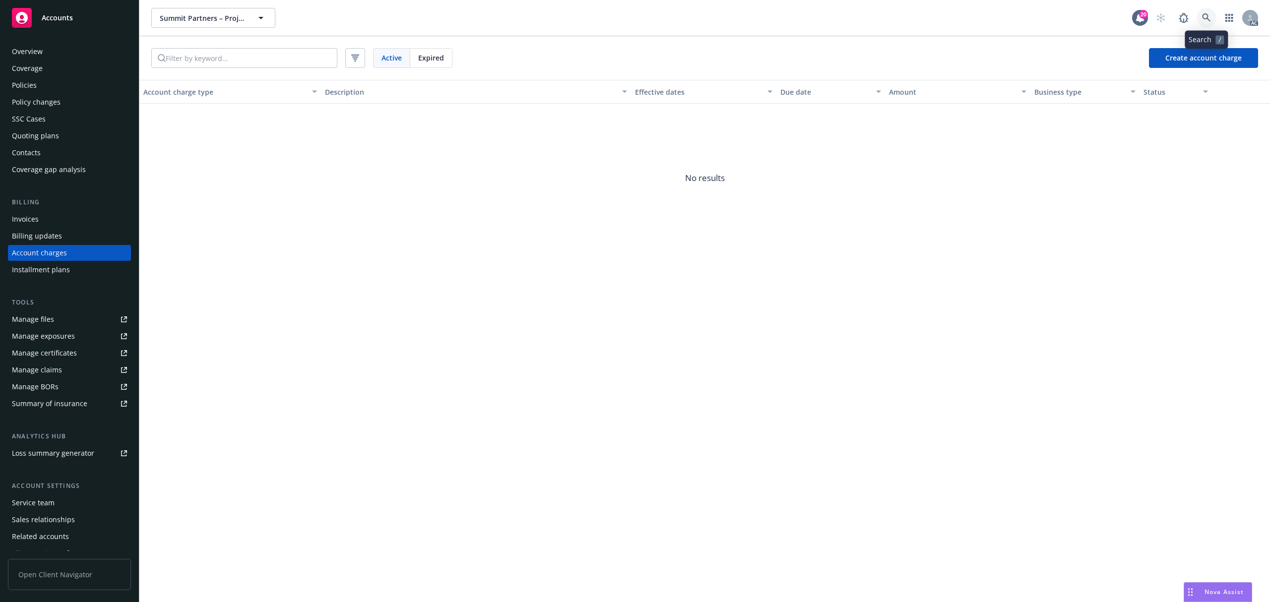
click at [1210, 19] on icon at bounding box center [1206, 17] width 9 height 9
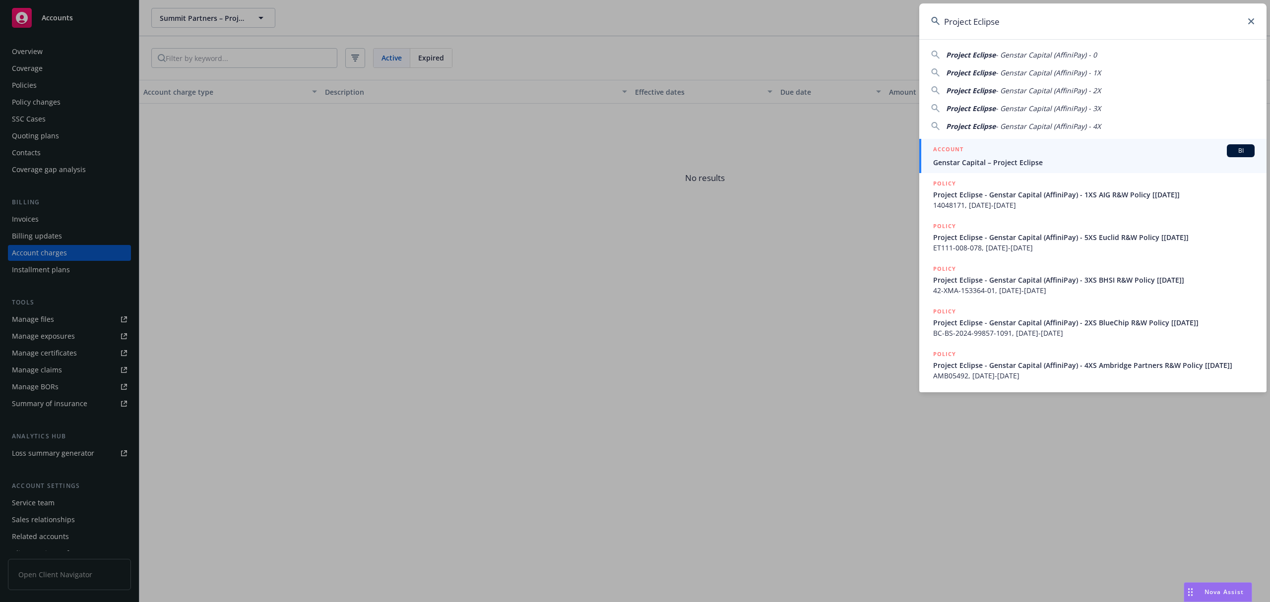
type input "Project Eclipse"
click at [1017, 157] on span "Genstar Capital – Project Eclipse" at bounding box center [1093, 162] width 321 height 10
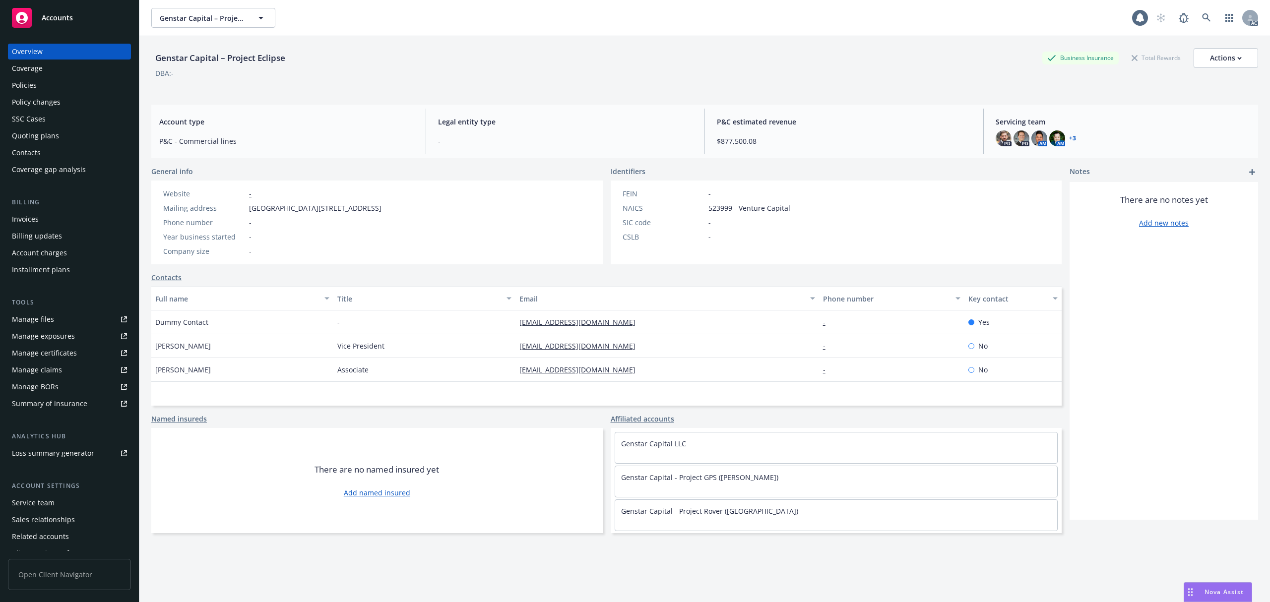
click at [34, 254] on div "Account charges" at bounding box center [39, 253] width 55 height 16
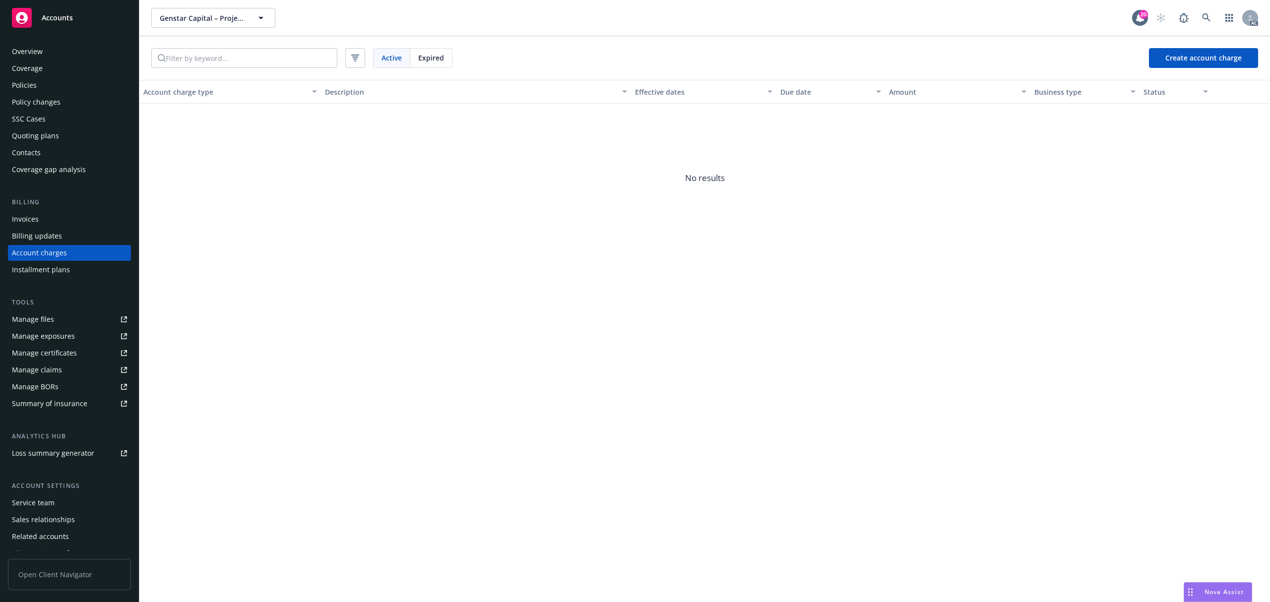
click at [60, 501] on div "Service team" at bounding box center [69, 503] width 115 height 16
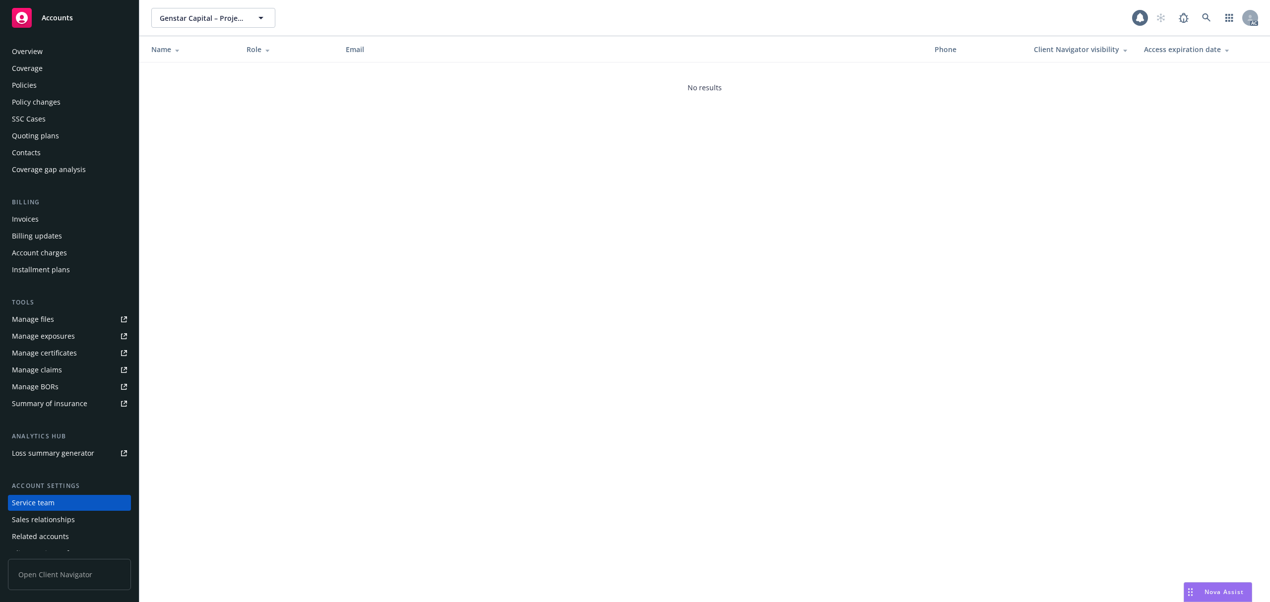
scroll to position [27, 0]
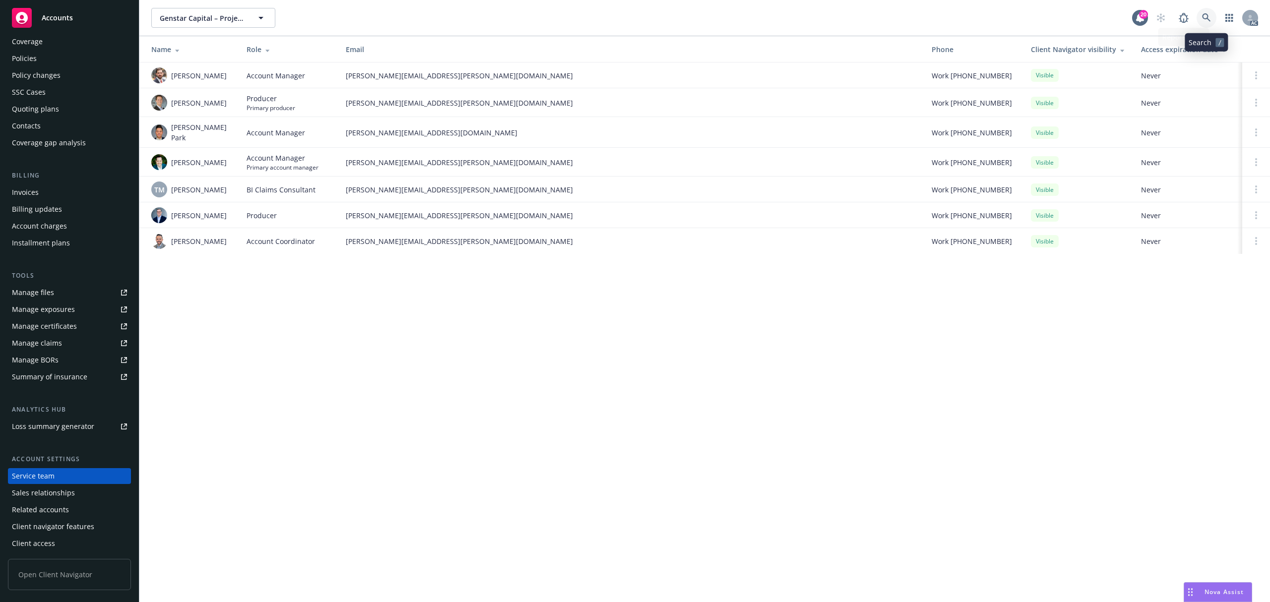
click at [1205, 20] on icon at bounding box center [1206, 17] width 9 height 9
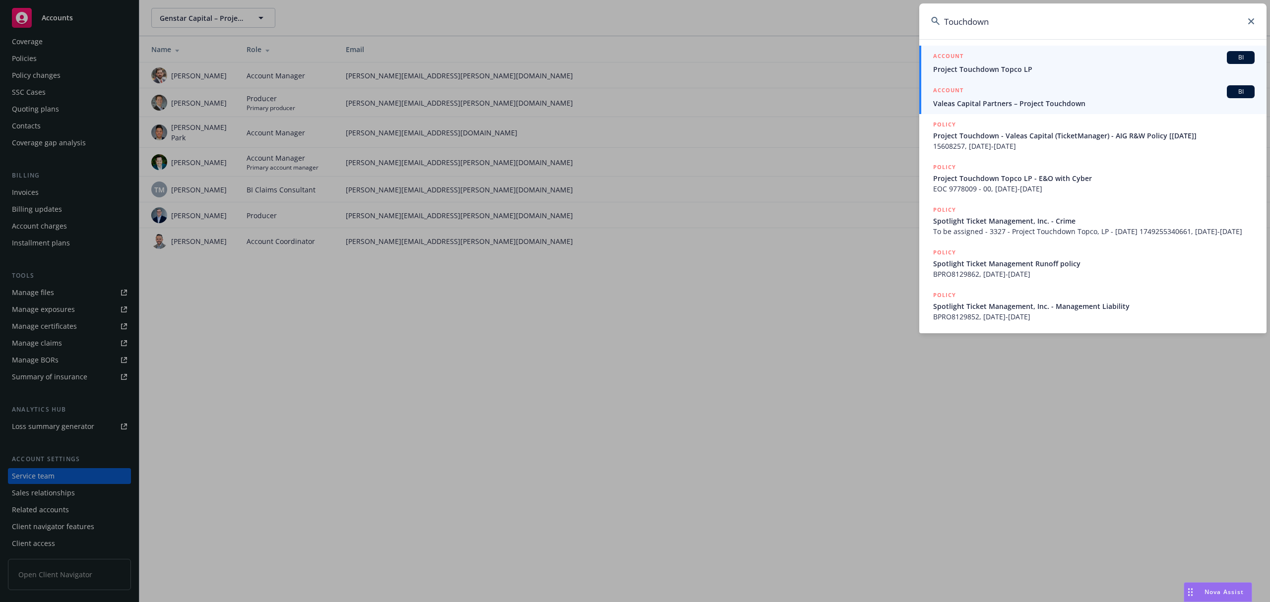
type input "Touchdown"
click at [1054, 101] on span "Valeas Capital Partners – Project Touchdown" at bounding box center [1093, 103] width 321 height 10
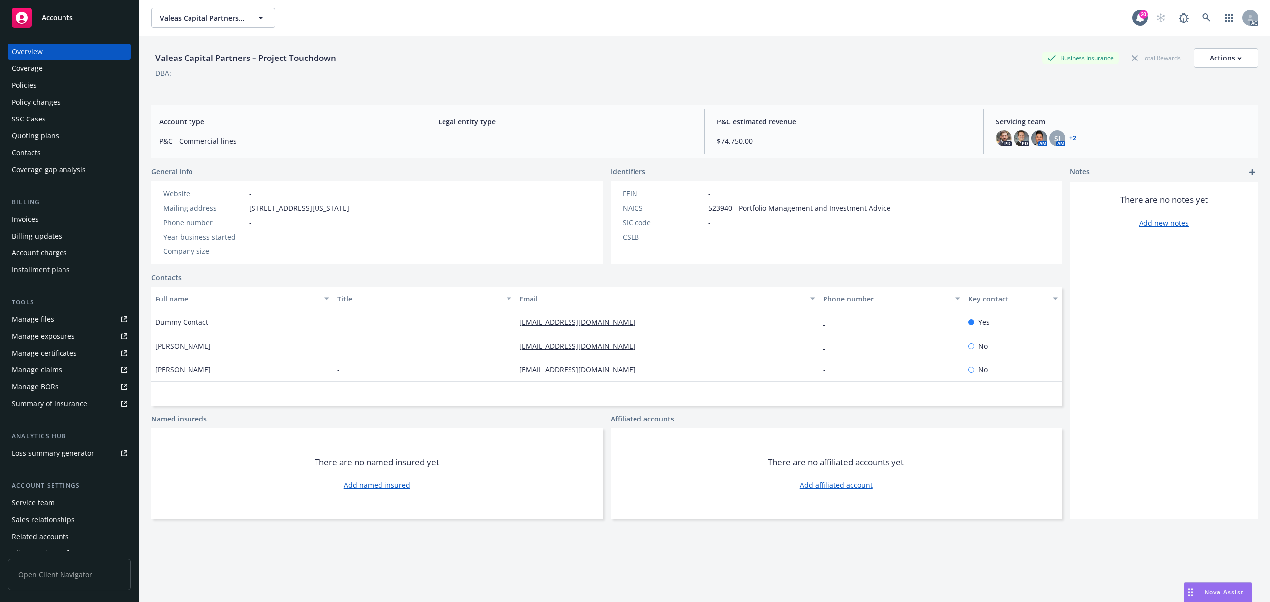
click at [43, 249] on div "Account charges" at bounding box center [39, 253] width 55 height 16
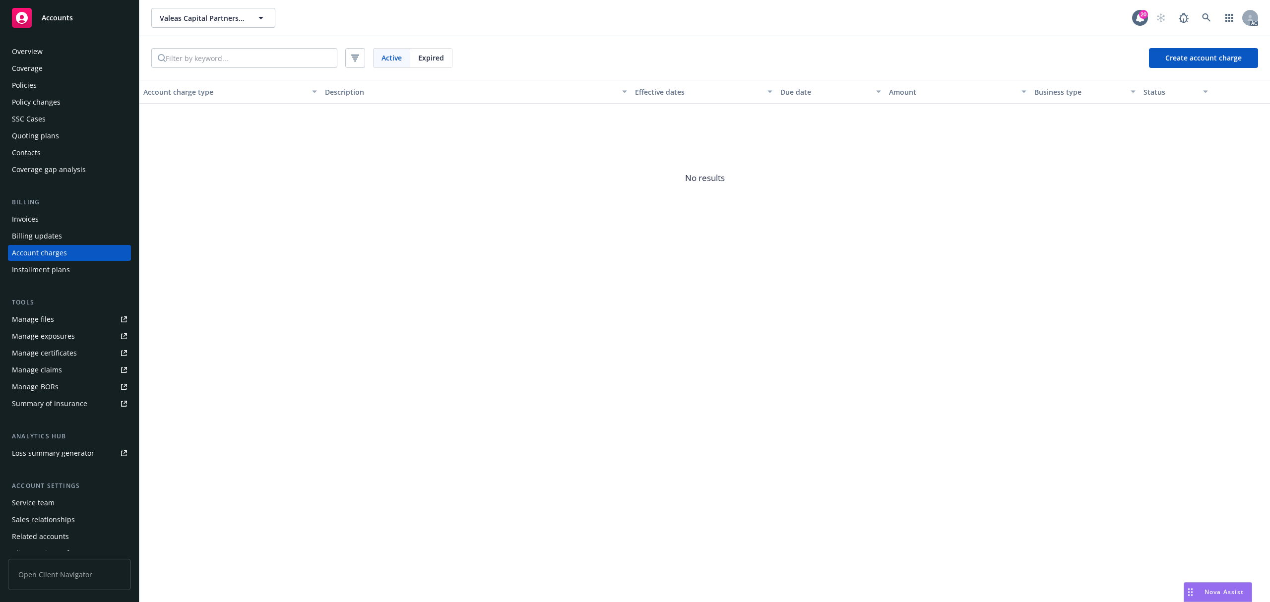
click at [420, 50] on div "Expired" at bounding box center [431, 58] width 42 height 19
click at [1212, 13] on link at bounding box center [1207, 18] width 20 height 20
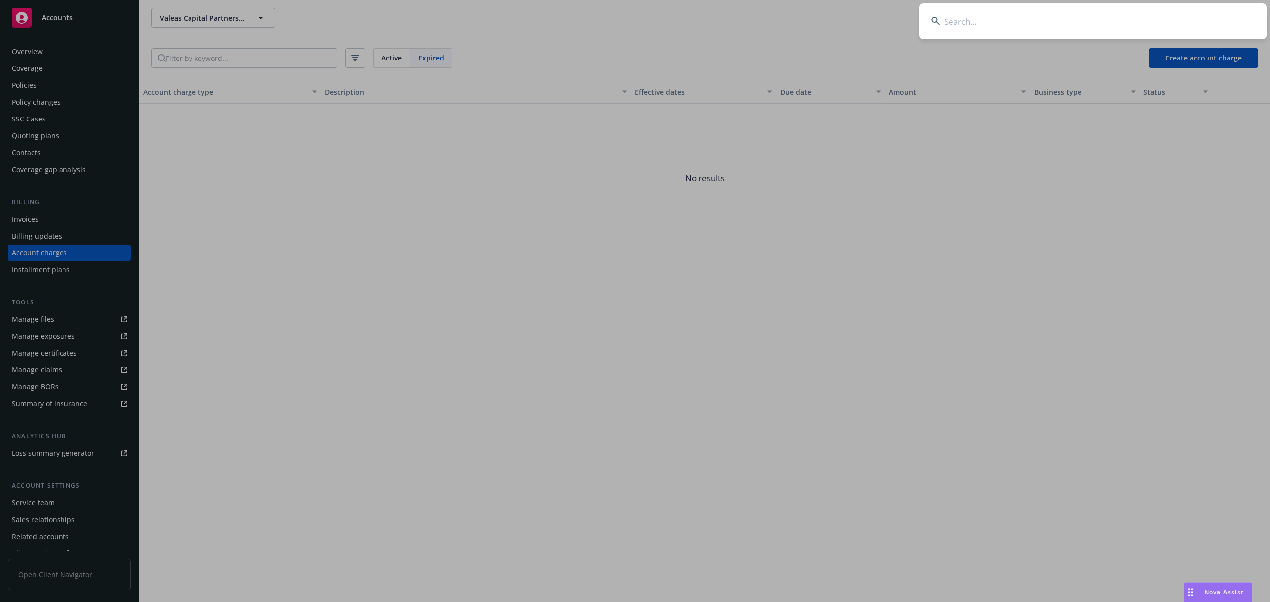
type input "Project Ferry"
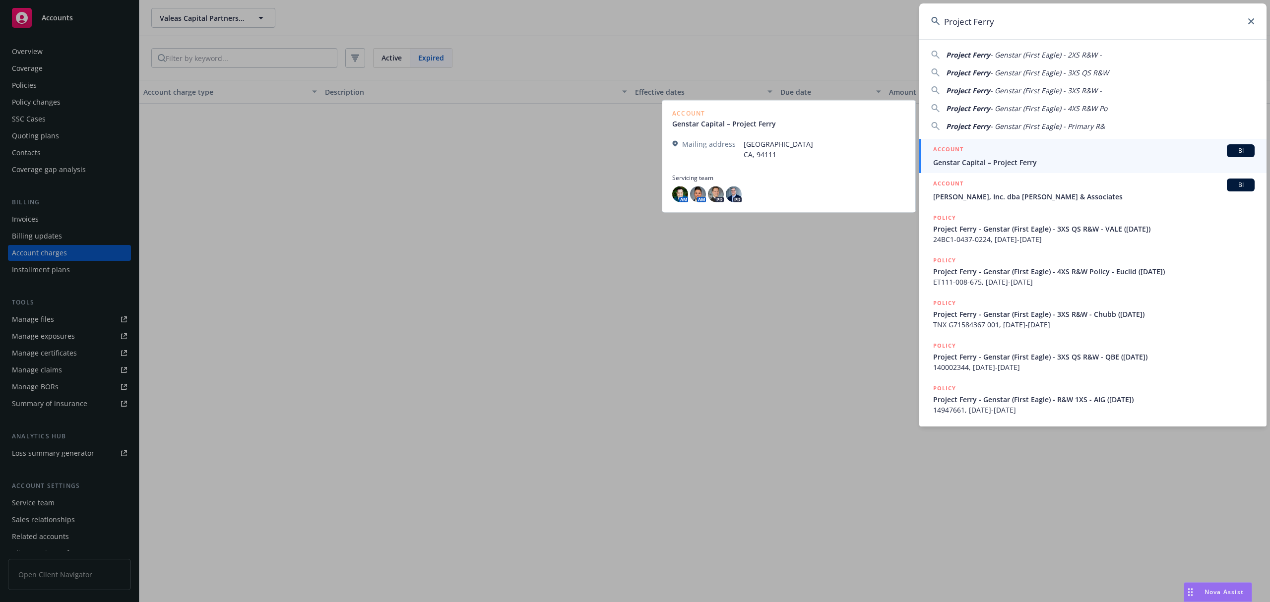
click at [1012, 152] on div "ACCOUNT BI" at bounding box center [1093, 150] width 321 height 13
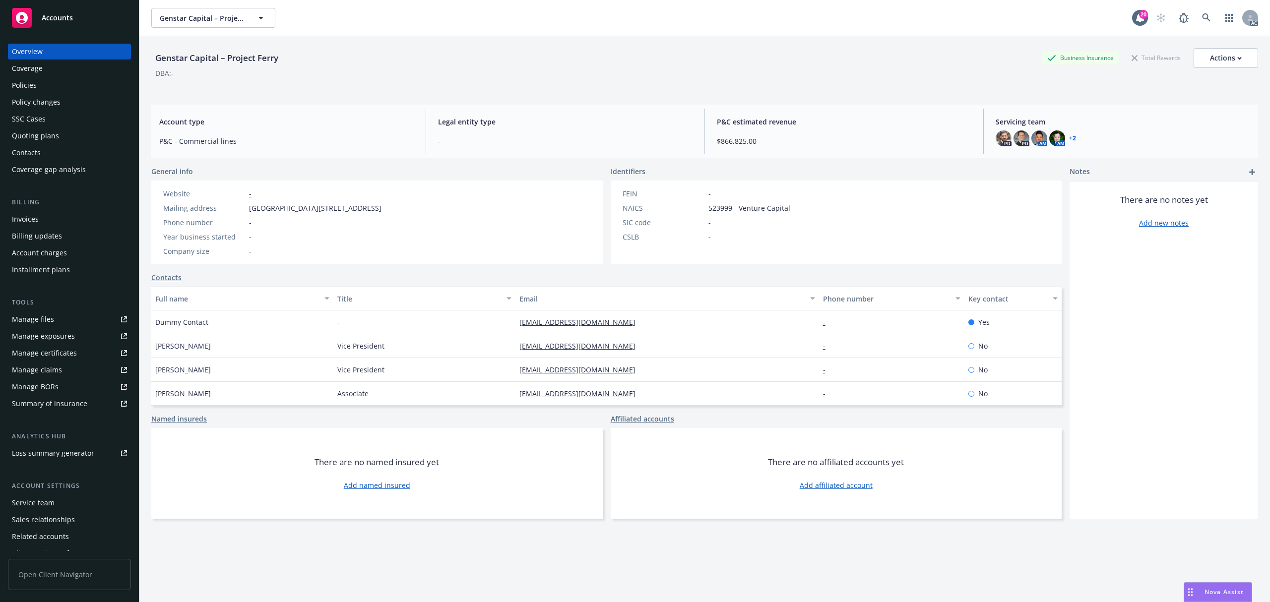
click at [49, 249] on div "Account charges" at bounding box center [39, 253] width 55 height 16
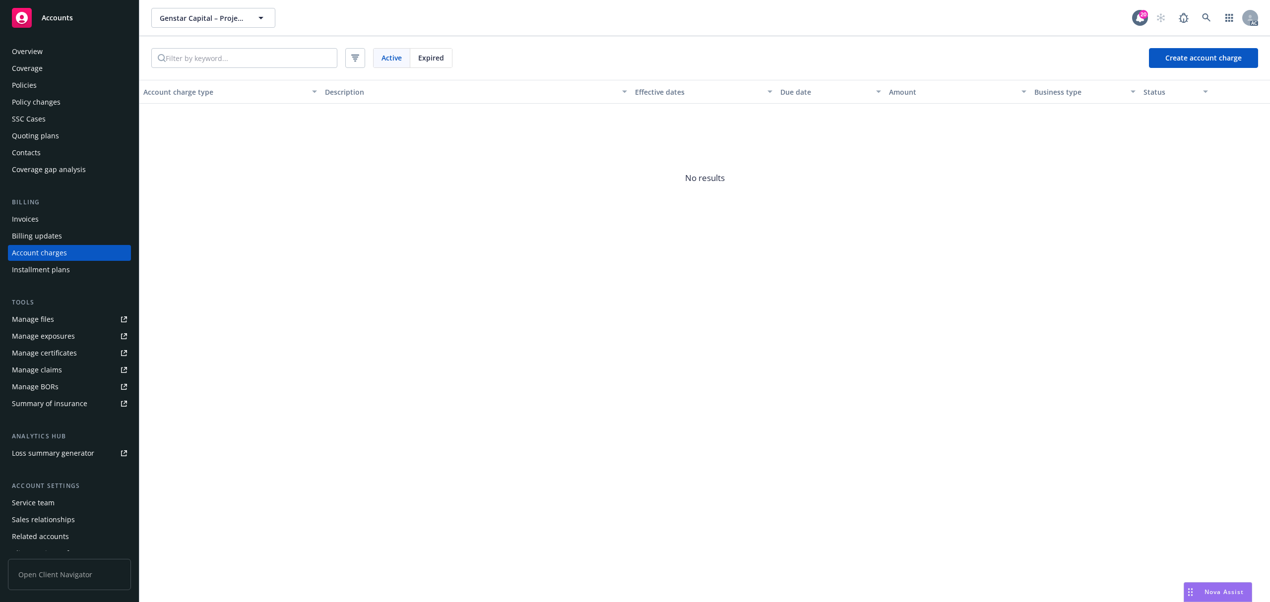
click at [36, 227] on div "Invoices Billing updates Account charges Installment plans" at bounding box center [69, 244] width 123 height 66
click at [40, 221] on div "Invoices" at bounding box center [69, 219] width 115 height 16
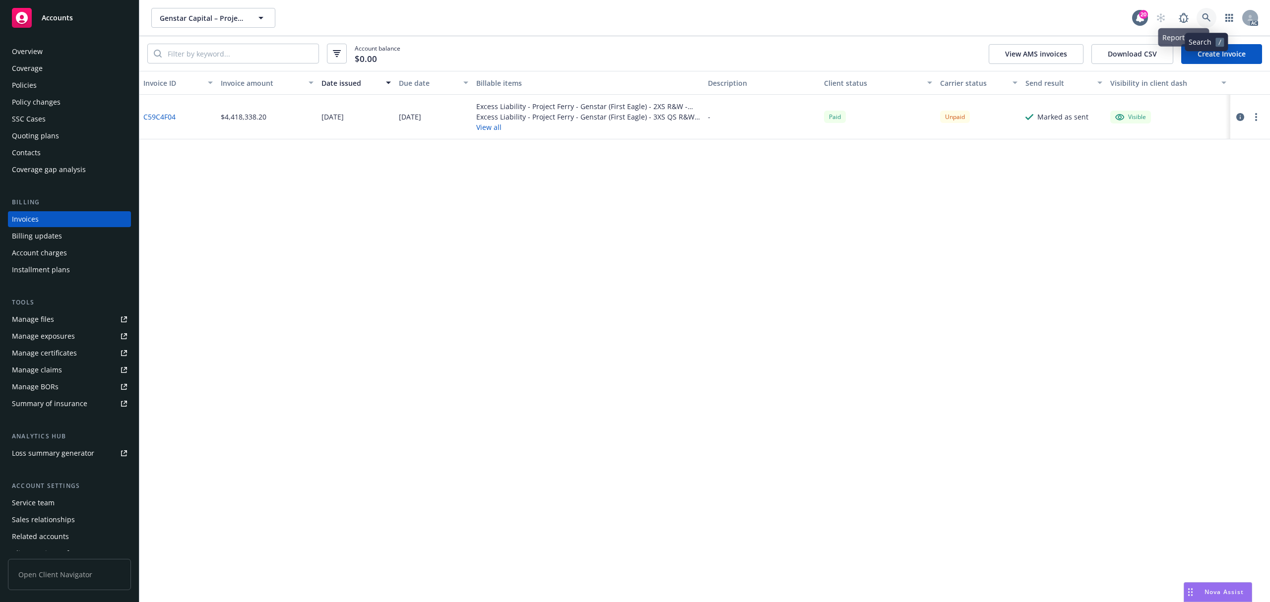
click at [1198, 17] on link at bounding box center [1207, 18] width 20 height 20
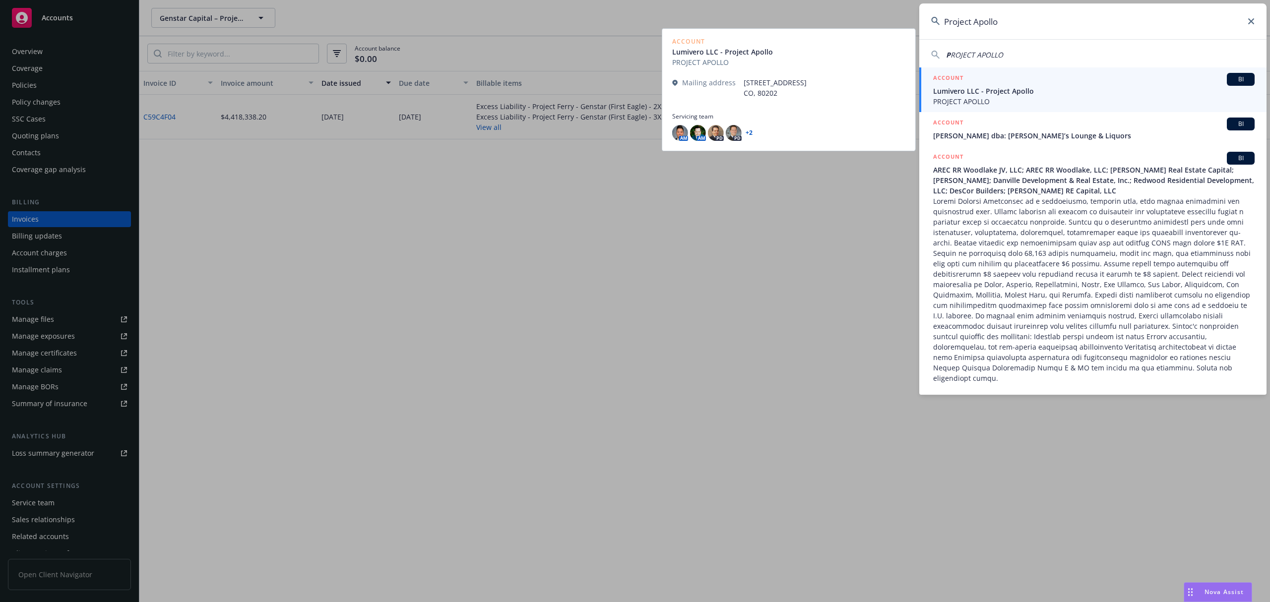
type input "Project Apollo"
click at [981, 95] on span "Lumivero LLC - Project Apollo" at bounding box center [1093, 91] width 321 height 10
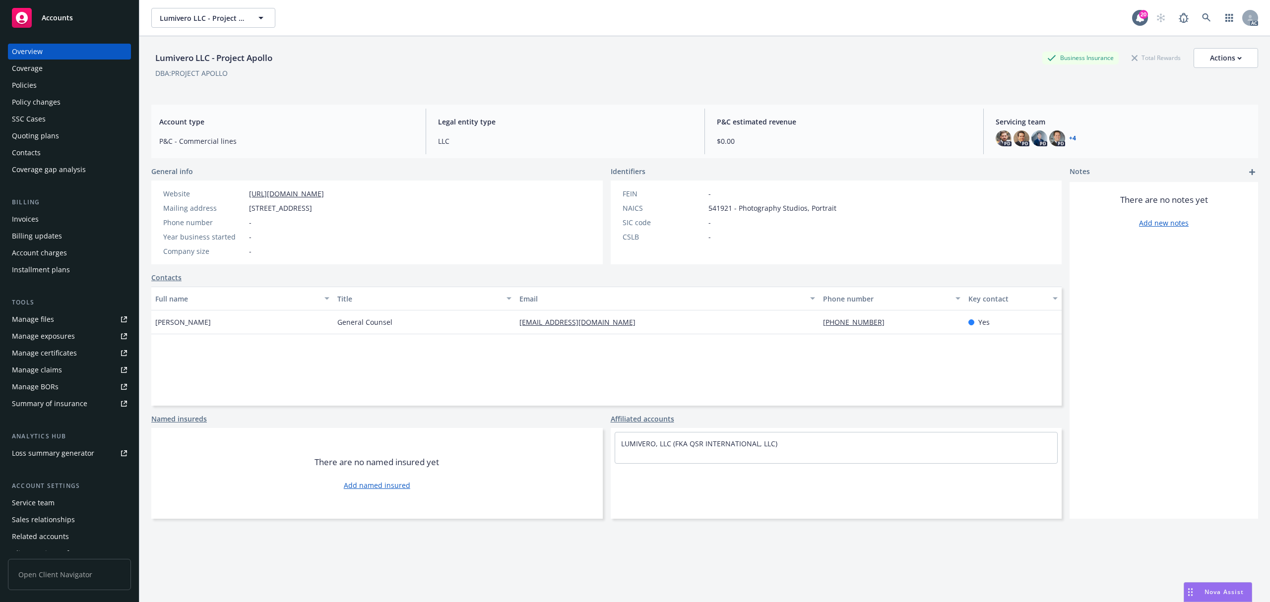
click at [50, 249] on div "Account charges" at bounding box center [39, 253] width 55 height 16
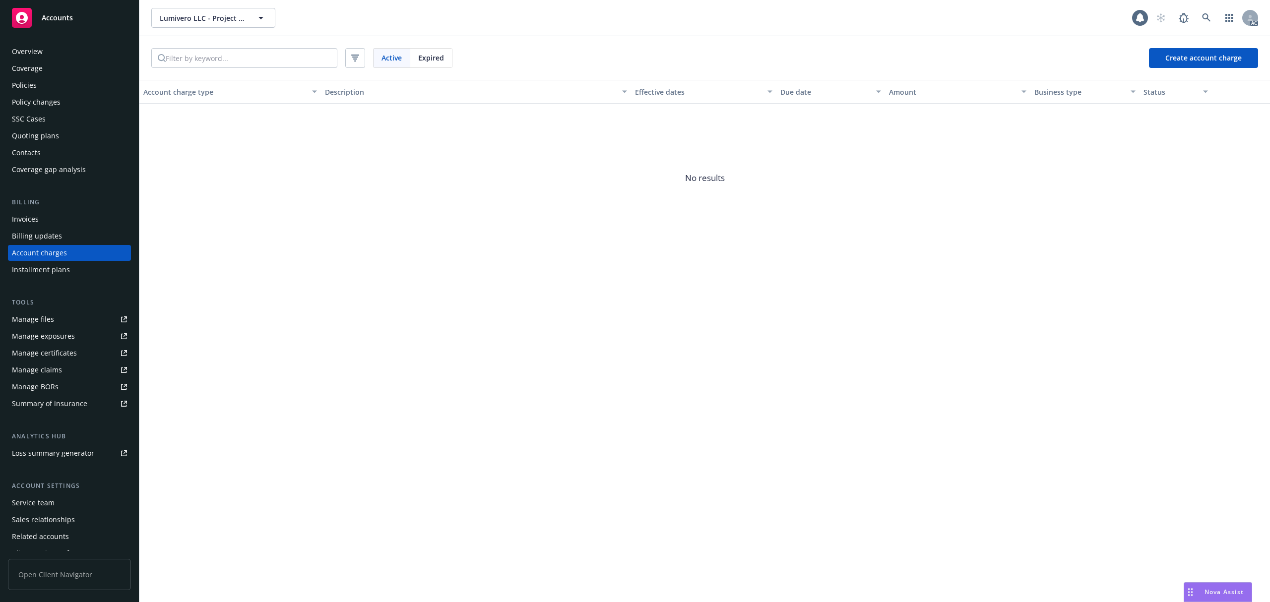
click at [442, 49] on div "Expired" at bounding box center [431, 58] width 42 height 19
click at [1218, 114] on icon "circleInformation" at bounding box center [1222, 116] width 8 height 8
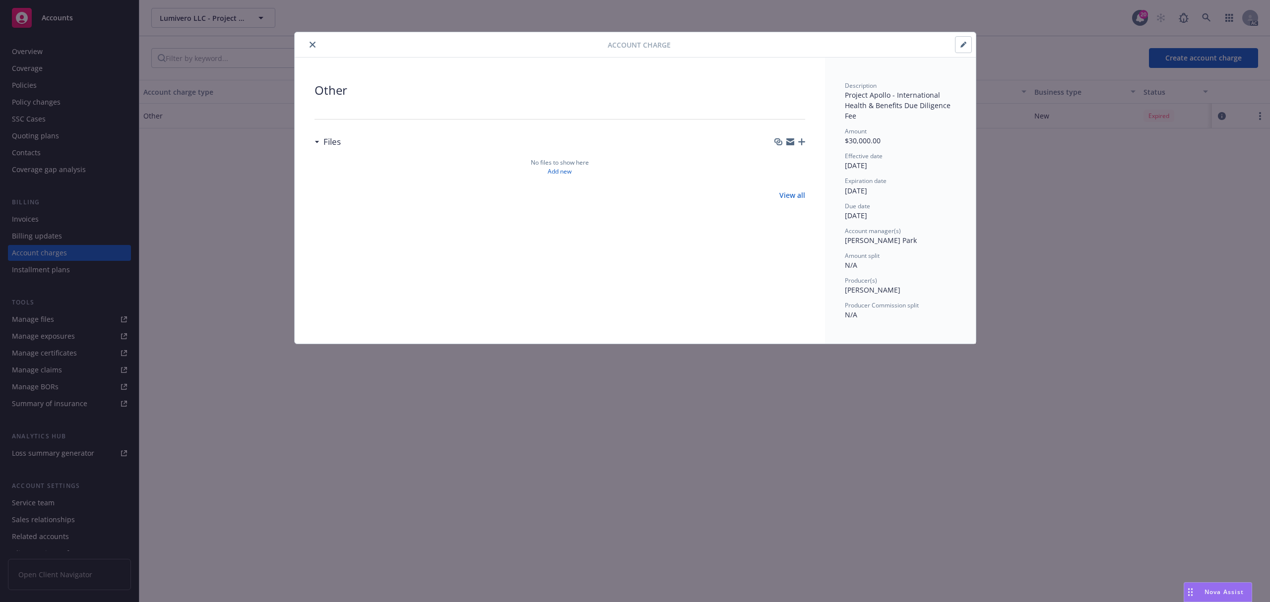
click at [959, 47] on button "button" at bounding box center [964, 45] width 16 height 16
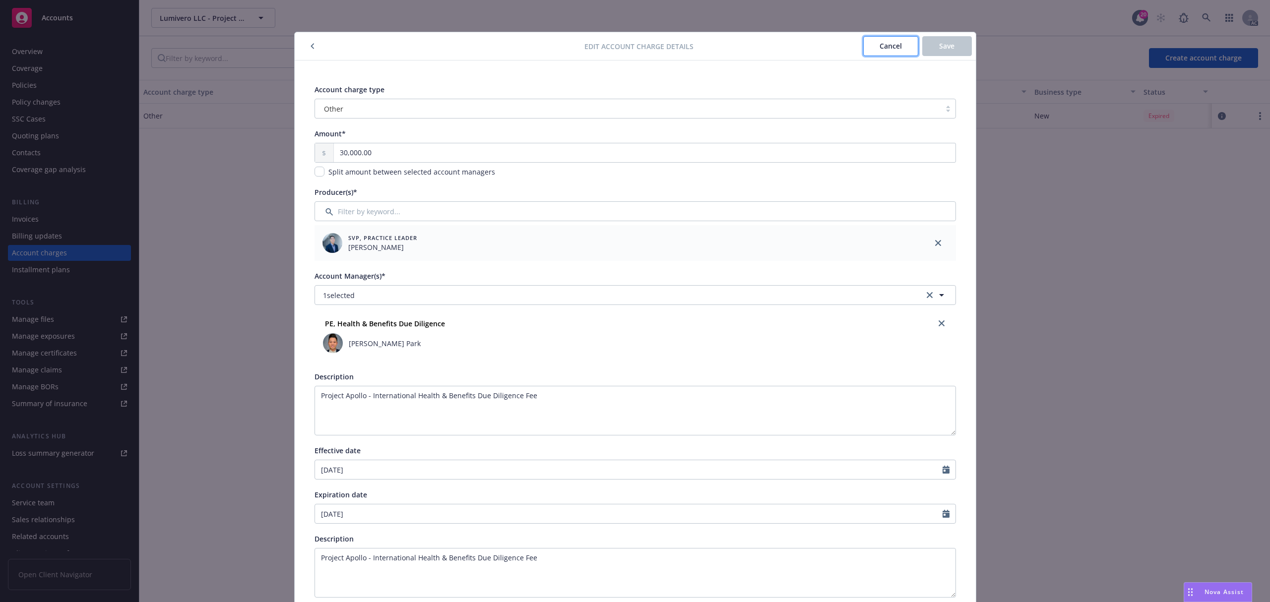
click at [870, 48] on button "Cancel" at bounding box center [890, 46] width 55 height 20
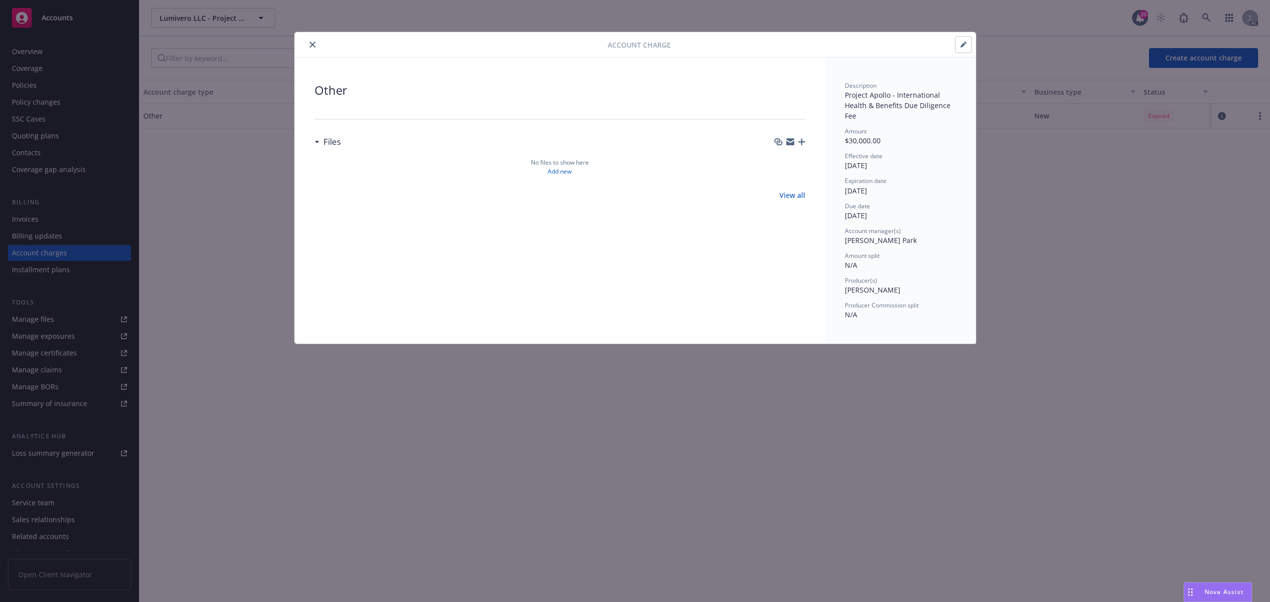
click at [316, 48] on button "close" at bounding box center [313, 45] width 12 height 12
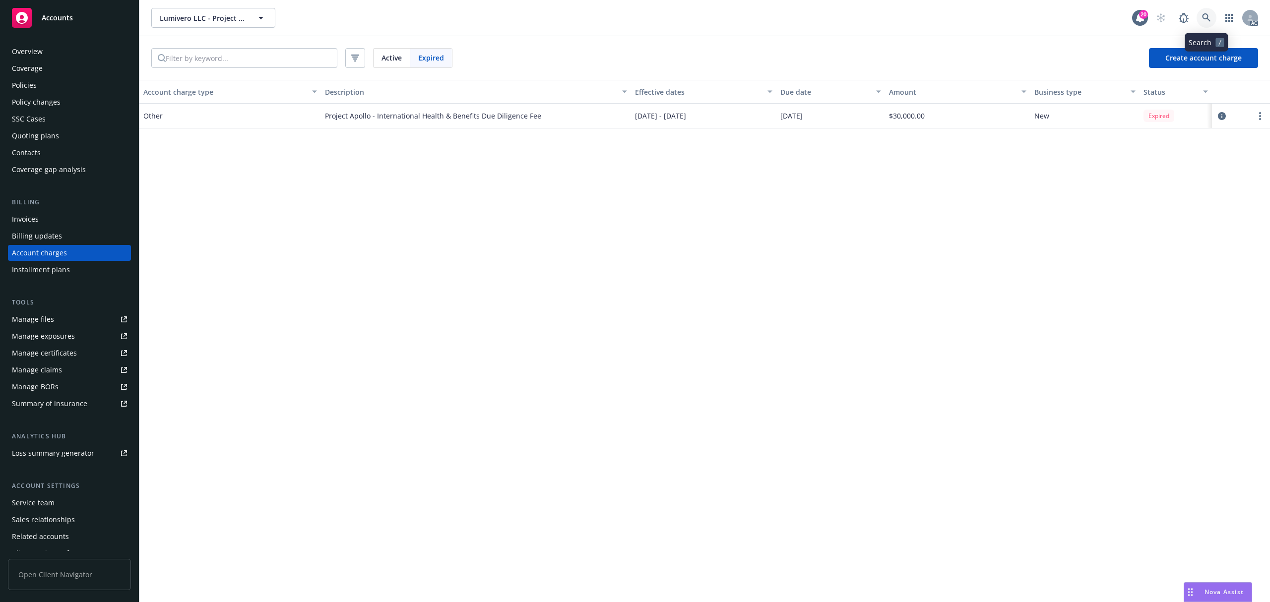
click at [1211, 16] on link at bounding box center [1207, 18] width 20 height 20
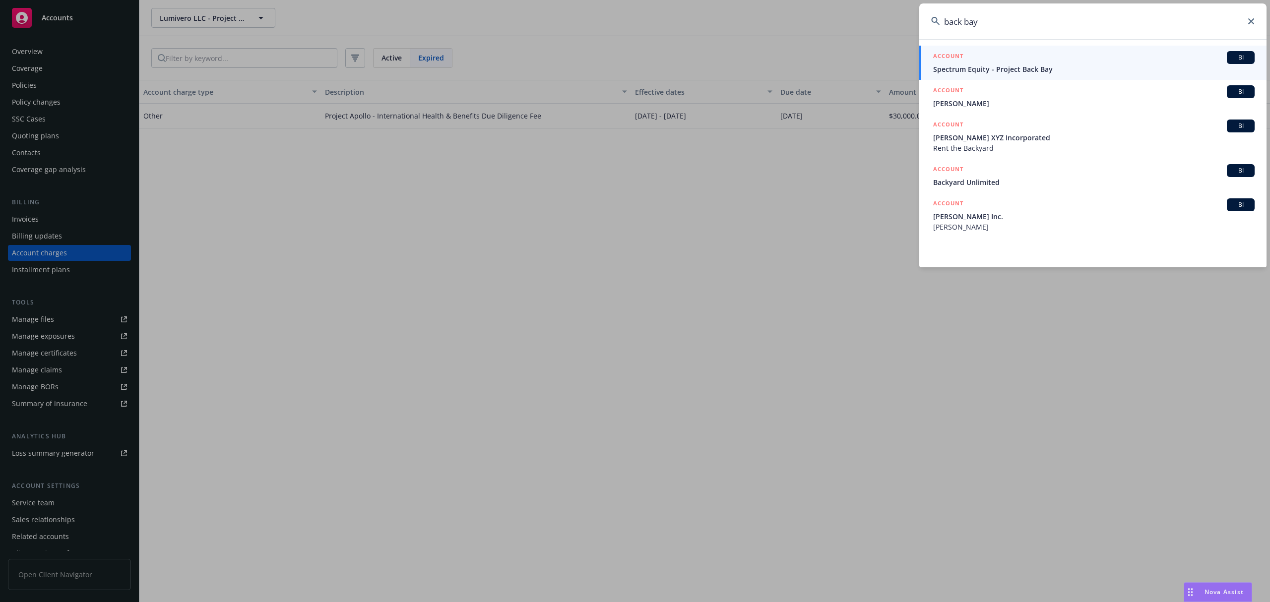
type input "back bay"
click at [1059, 68] on span "Spectrum Equity - Project Back Bay" at bounding box center [1093, 69] width 321 height 10
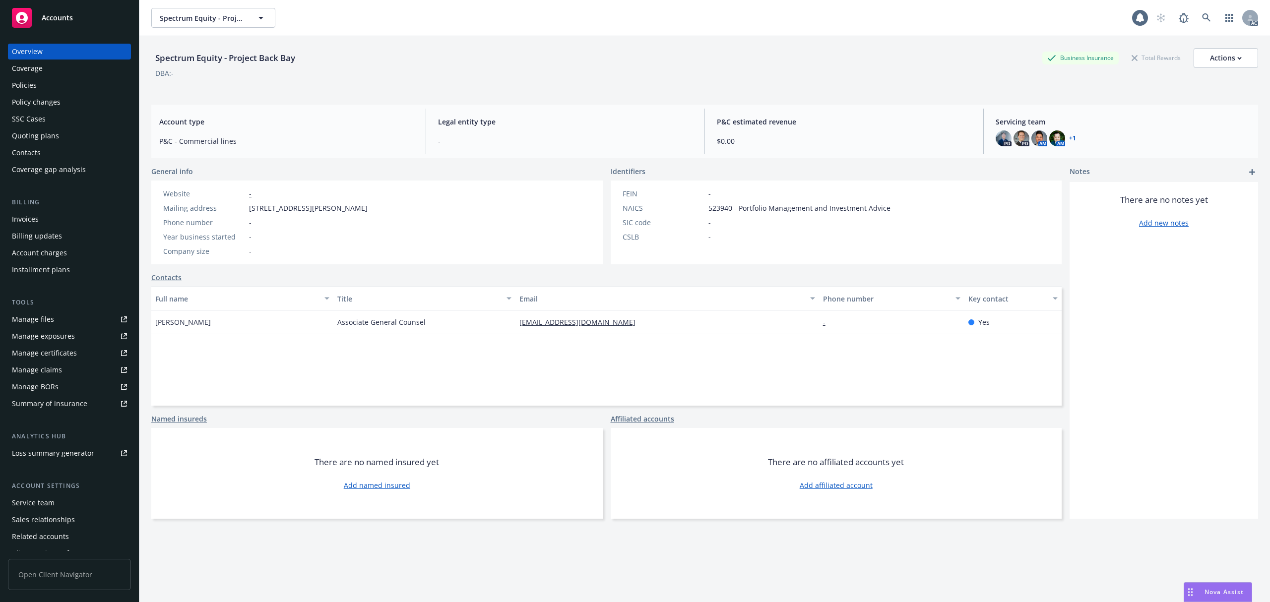
click at [38, 251] on div "Account charges" at bounding box center [39, 253] width 55 height 16
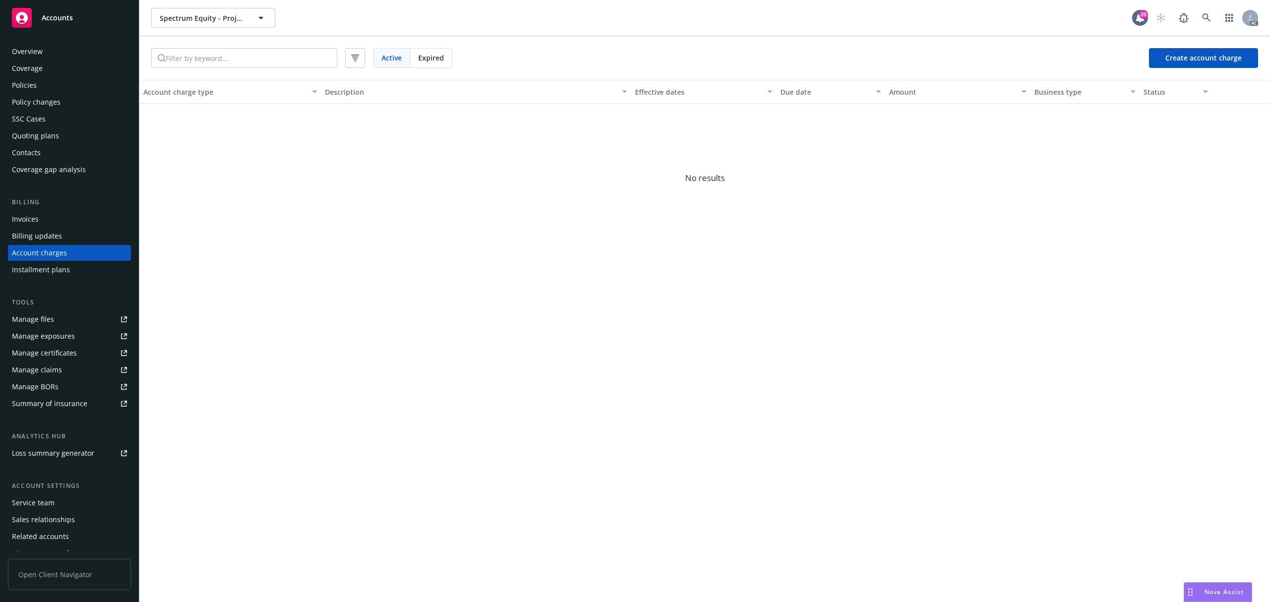
click at [456, 56] on div "Active Expired Create account charge" at bounding box center [704, 58] width 1131 height 44
click at [449, 60] on div "Expired" at bounding box center [431, 58] width 42 height 19
click at [1223, 114] on icon "circleInformation" at bounding box center [1222, 116] width 8 height 8
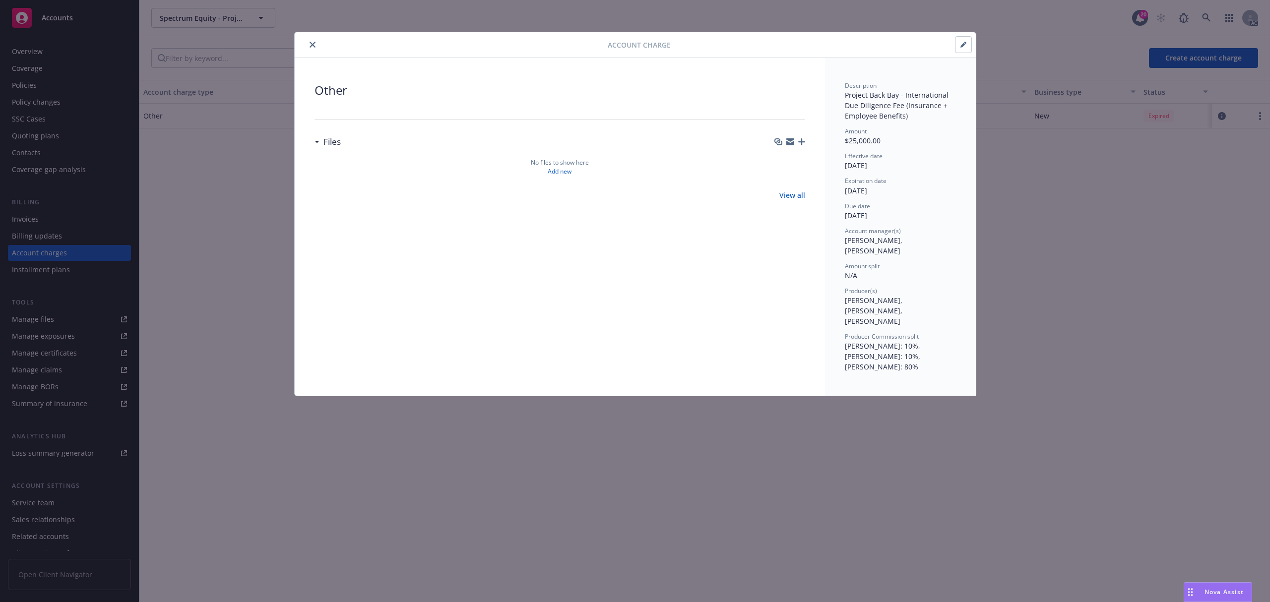
click at [959, 47] on button "button" at bounding box center [964, 45] width 16 height 16
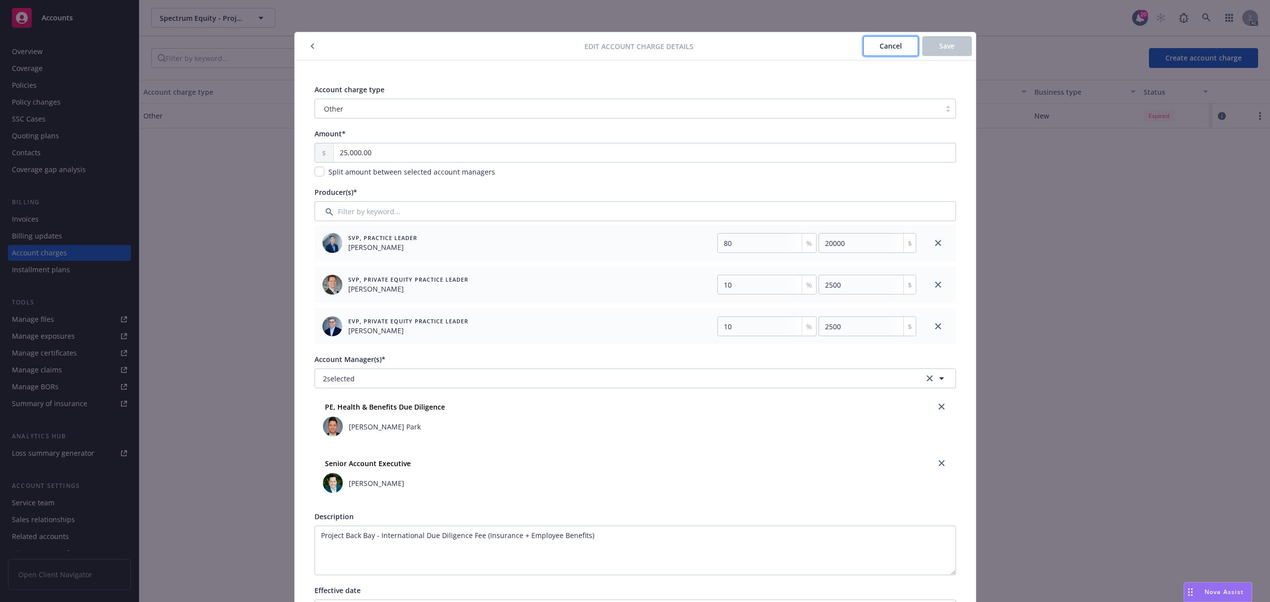
click at [900, 52] on button "Cancel" at bounding box center [890, 46] width 55 height 20
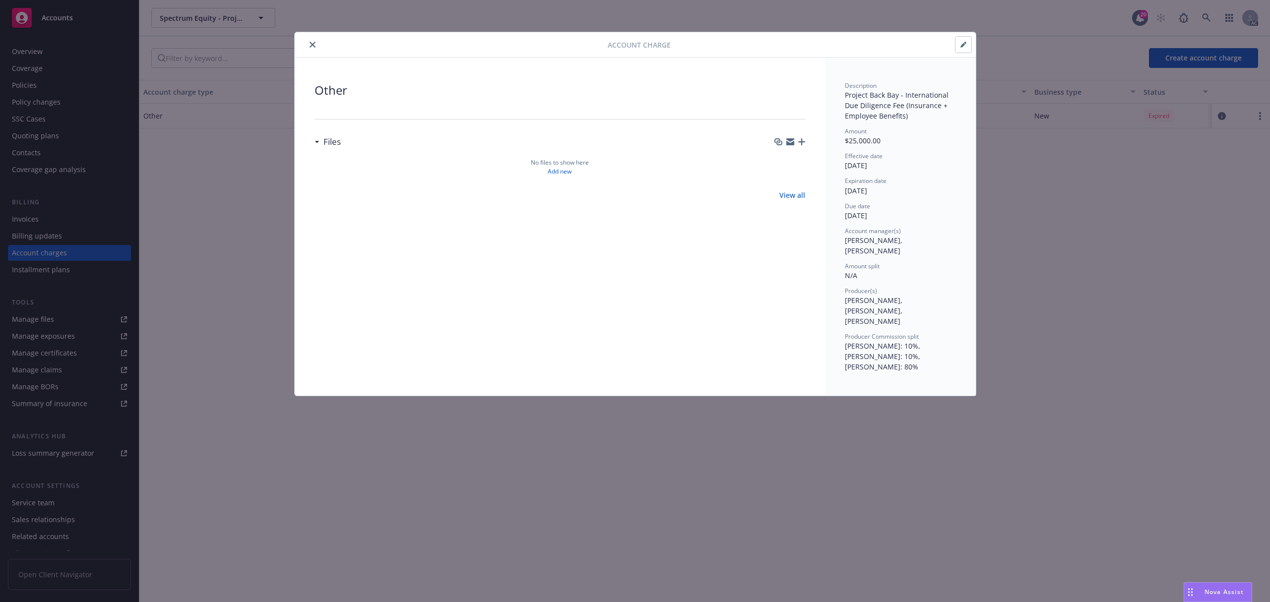
click at [316, 44] on button "close" at bounding box center [313, 45] width 12 height 12
